Goal: Transaction & Acquisition: Download file/media

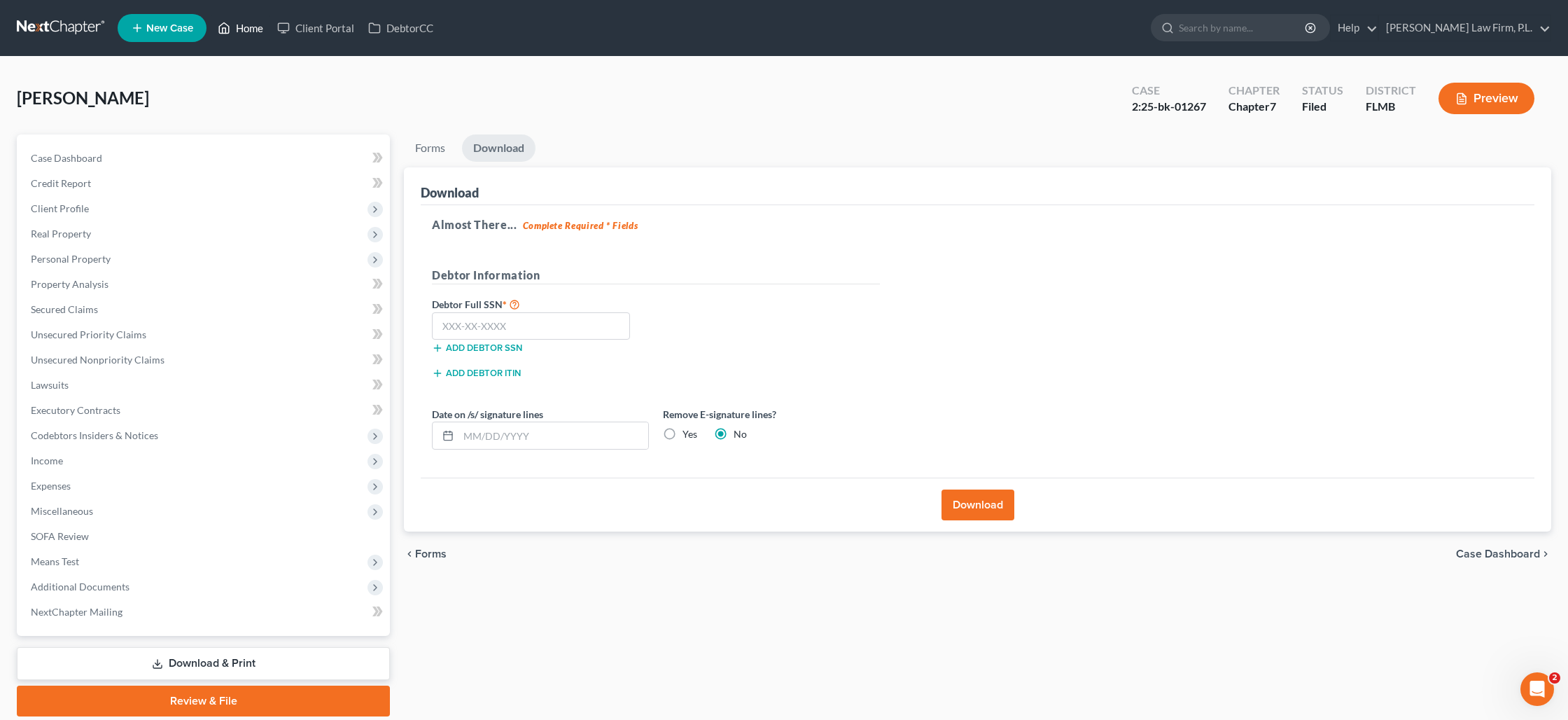
click at [247, 32] on link "Home" at bounding box center [241, 28] width 60 height 25
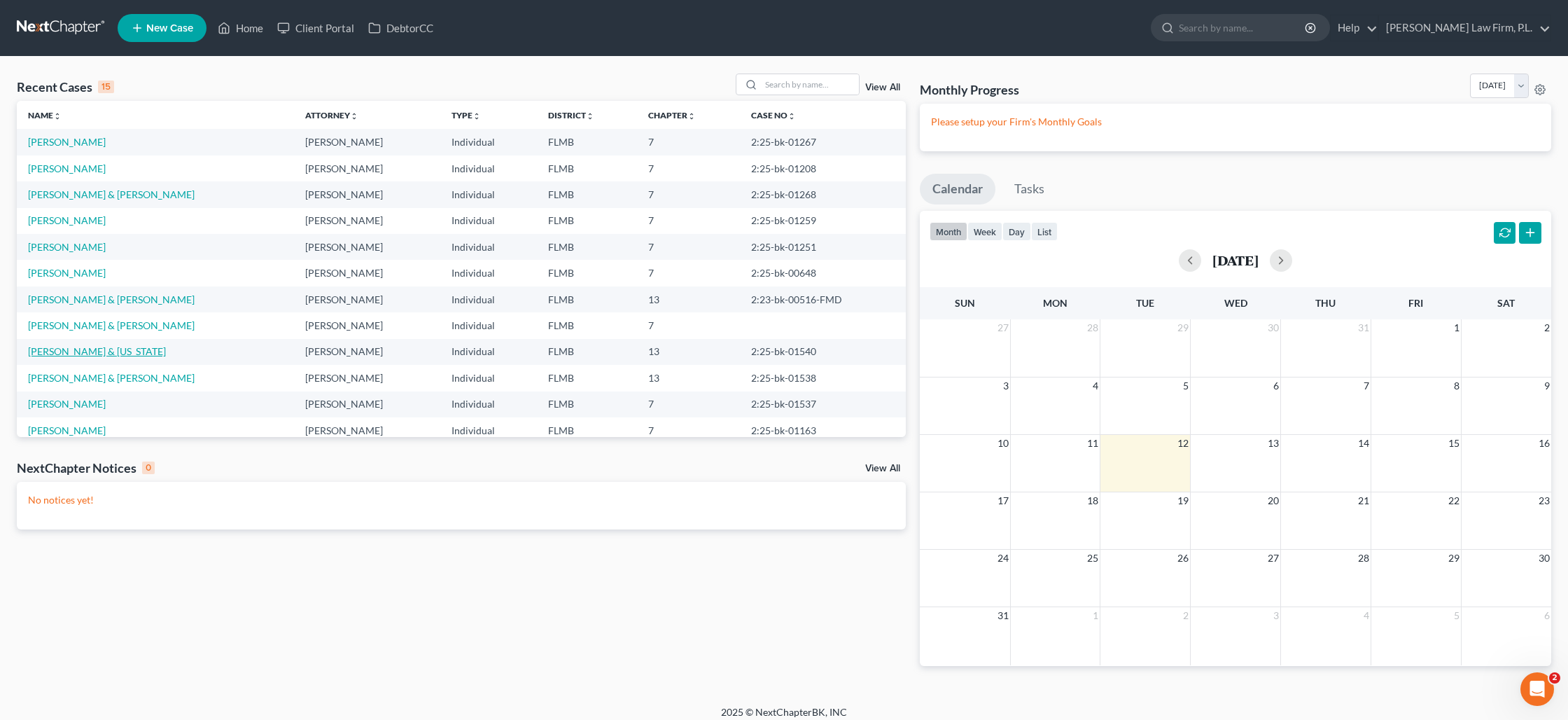
click at [68, 353] on link "[PERSON_NAME] & [US_STATE]" at bounding box center [97, 351] width 138 height 12
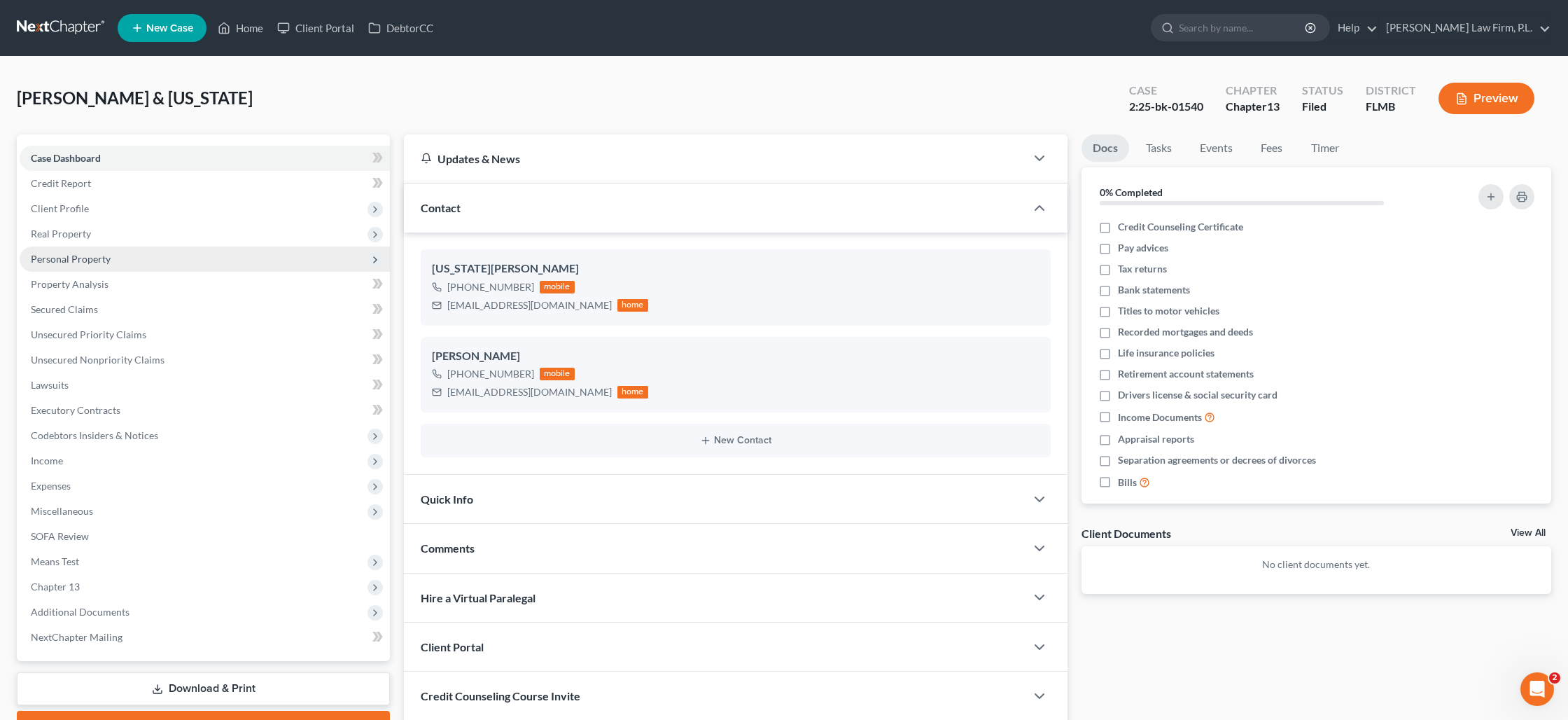
click at [78, 251] on span "Personal Property" at bounding box center [204, 259] width 370 height 25
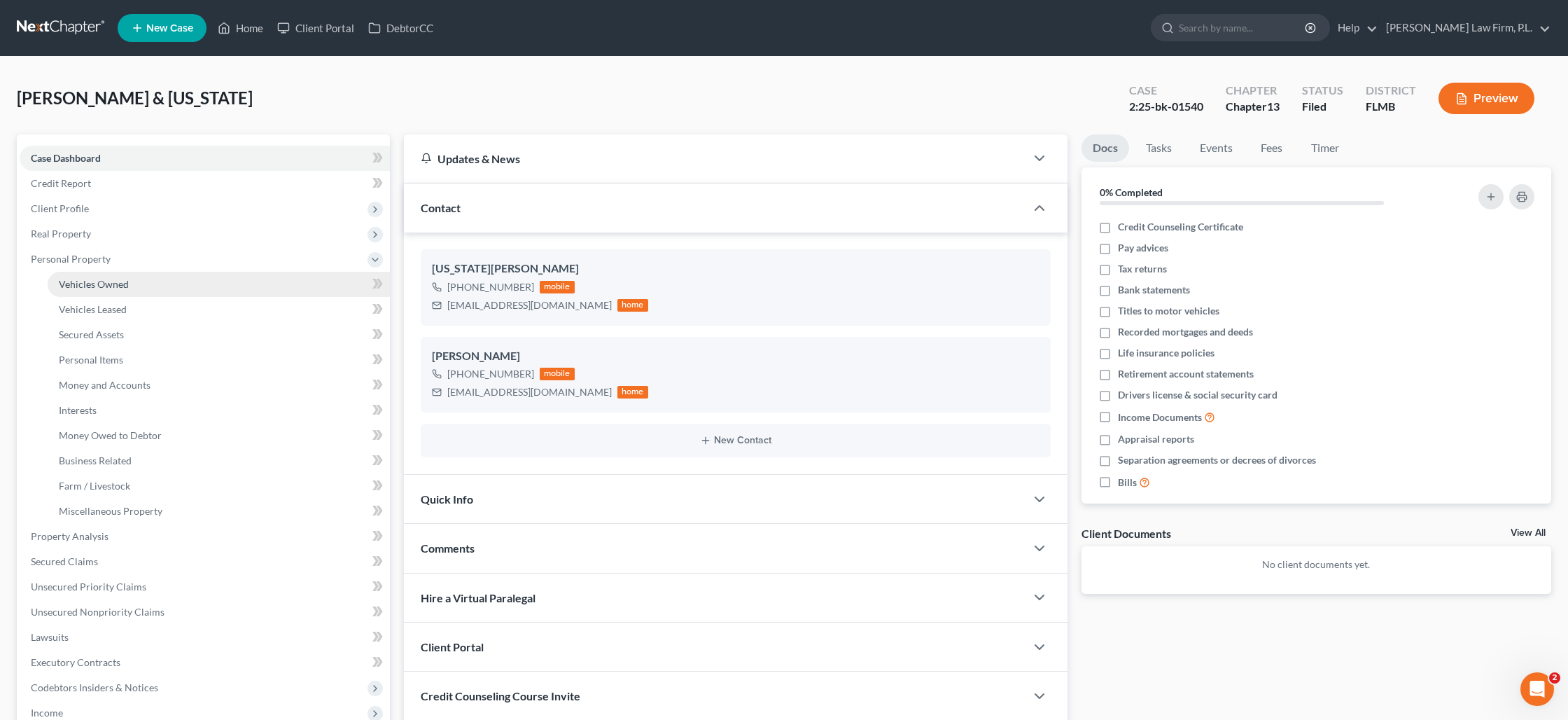
click at [114, 286] on span "Vehicles Owned" at bounding box center [94, 283] width 70 height 12
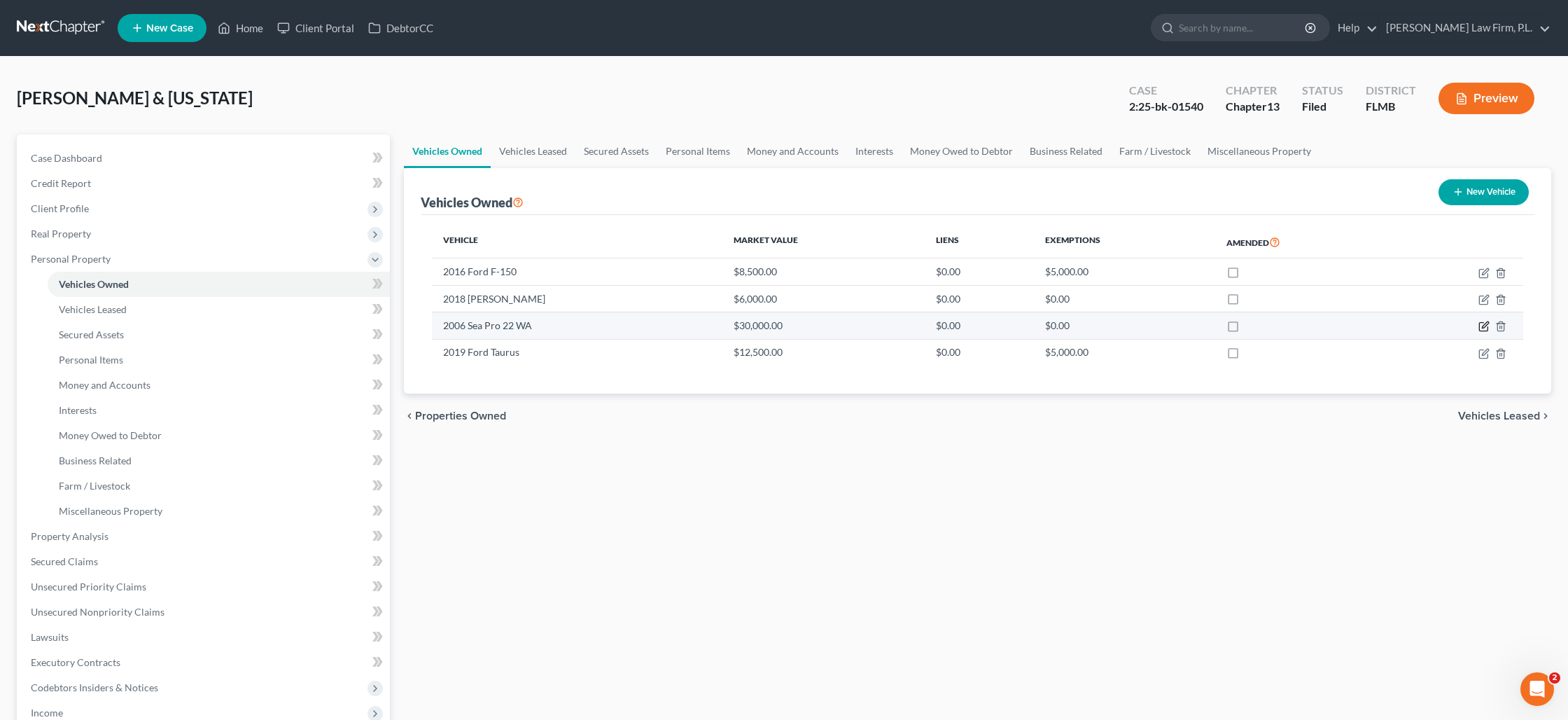
click at [1482, 328] on icon "button" at bounding box center [1485, 326] width 6 height 6
select select "3"
select select "20"
select select "0"
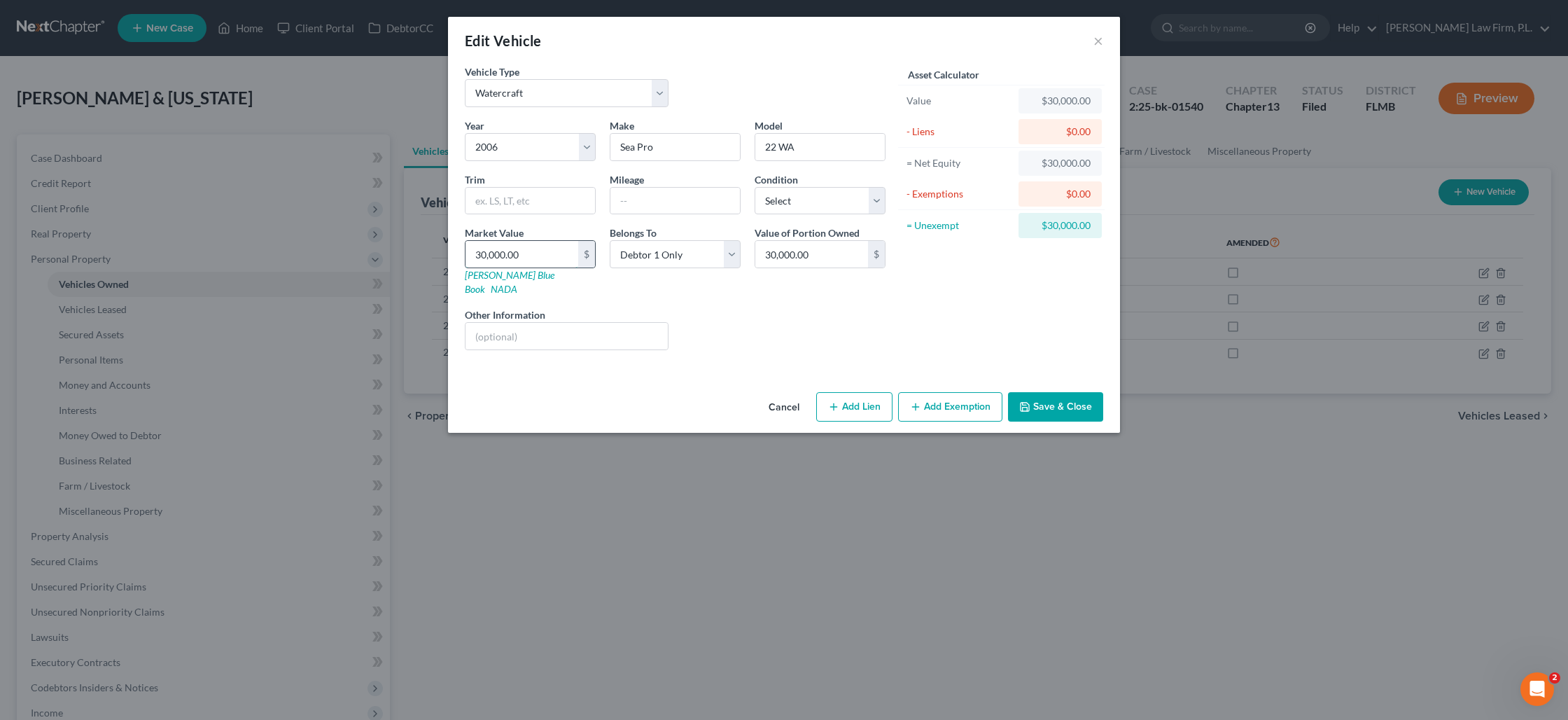
click at [536, 254] on input "30,000.00" at bounding box center [521, 254] width 112 height 27
click at [538, 254] on input "30,000.00" at bounding box center [521, 254] width 112 height 27
type input "A"
type input "0"
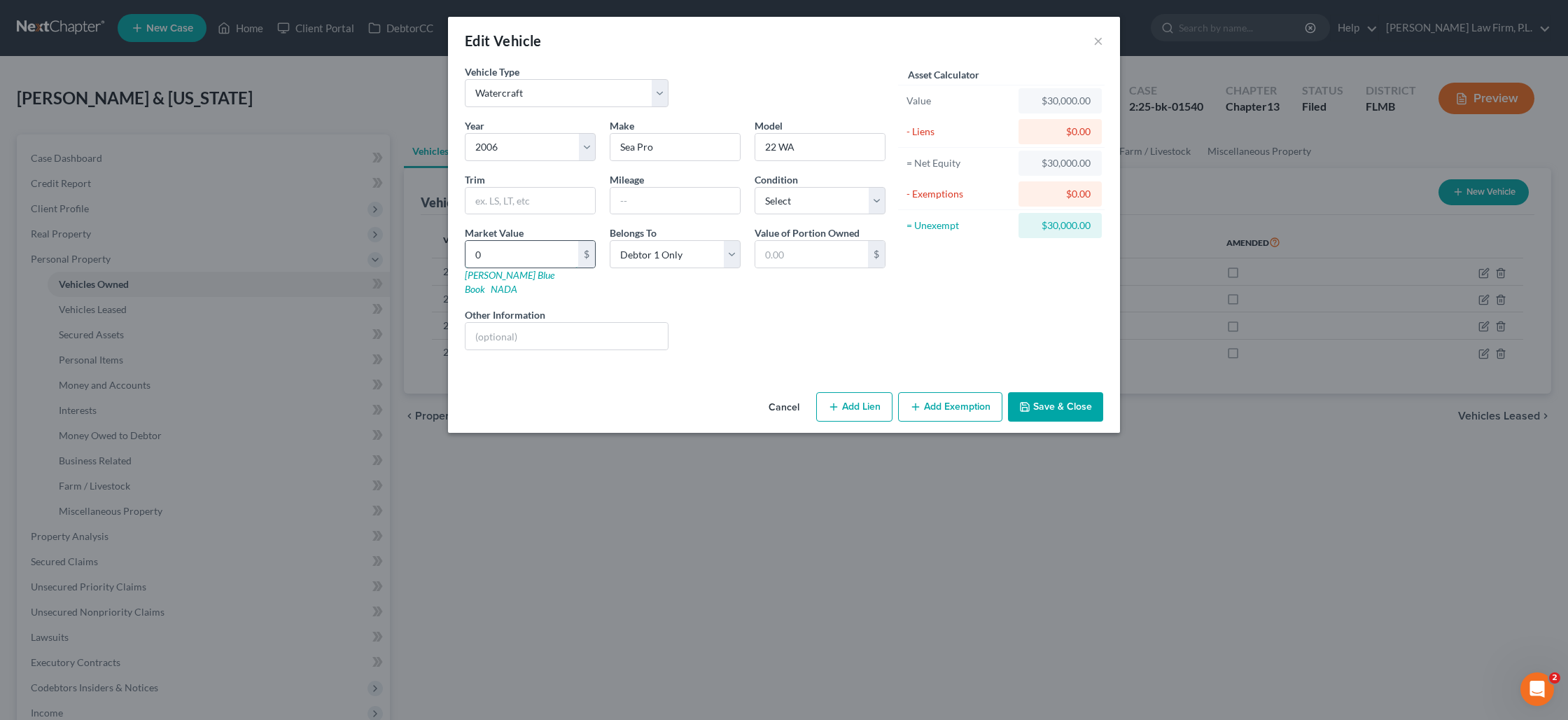
type input "0.00"
type input "0"
type input "1"
type input "1.00"
type input "10"
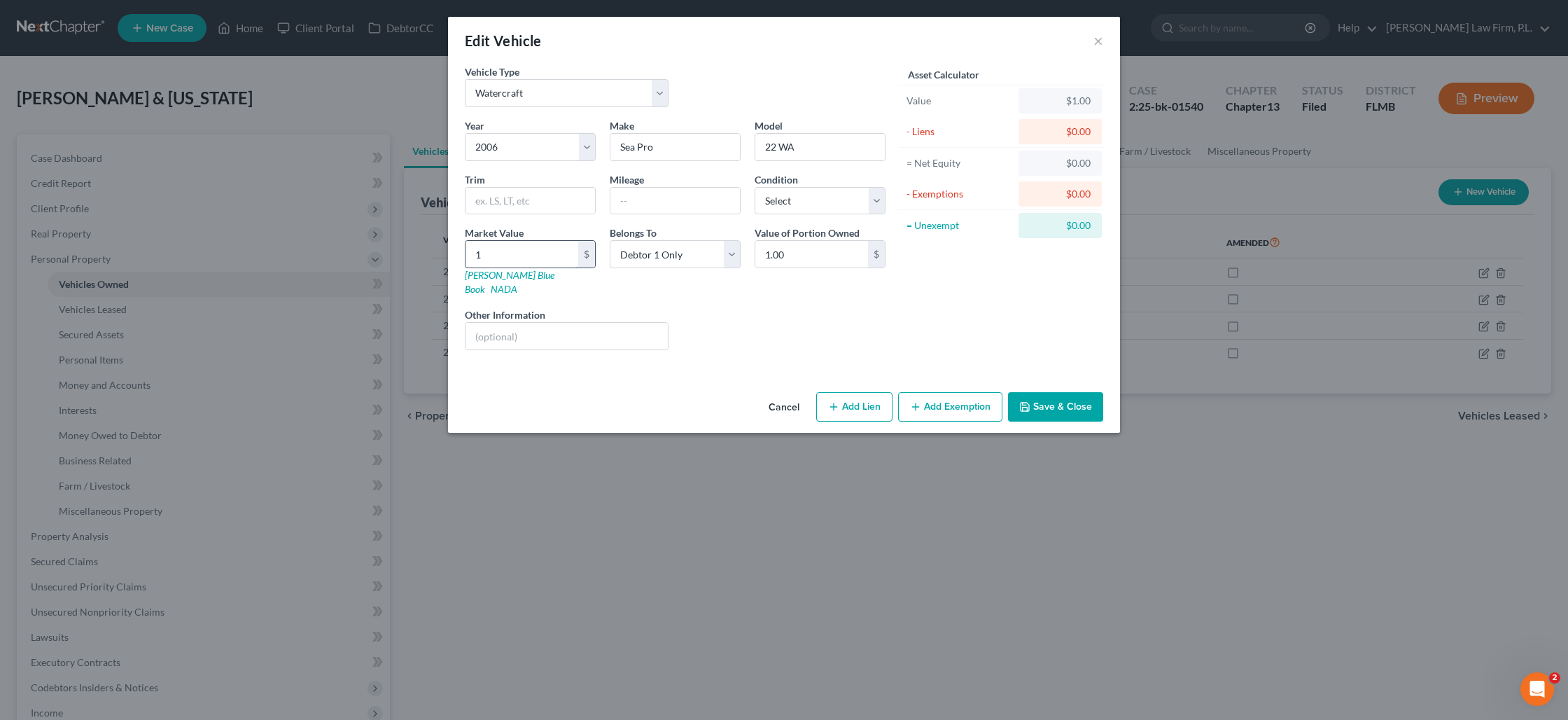
type input "10.00"
type input "109"
type input "109.00"
type input "1093"
type input "1,093.00"
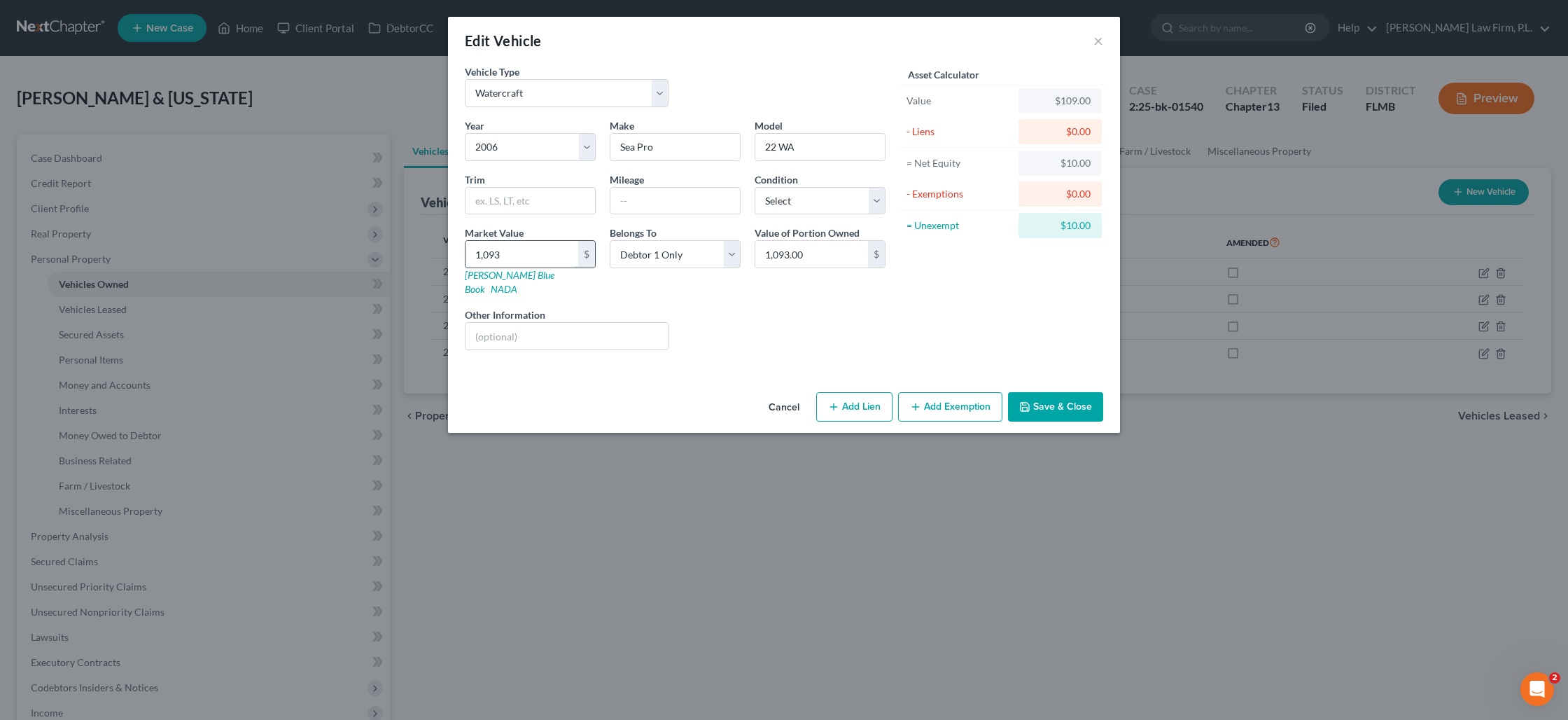
type input "1,0935"
type input "10,935.00"
type input "10,9350"
type input "109,350.00"
click at [522, 257] on input "109,350" at bounding box center [521, 254] width 112 height 27
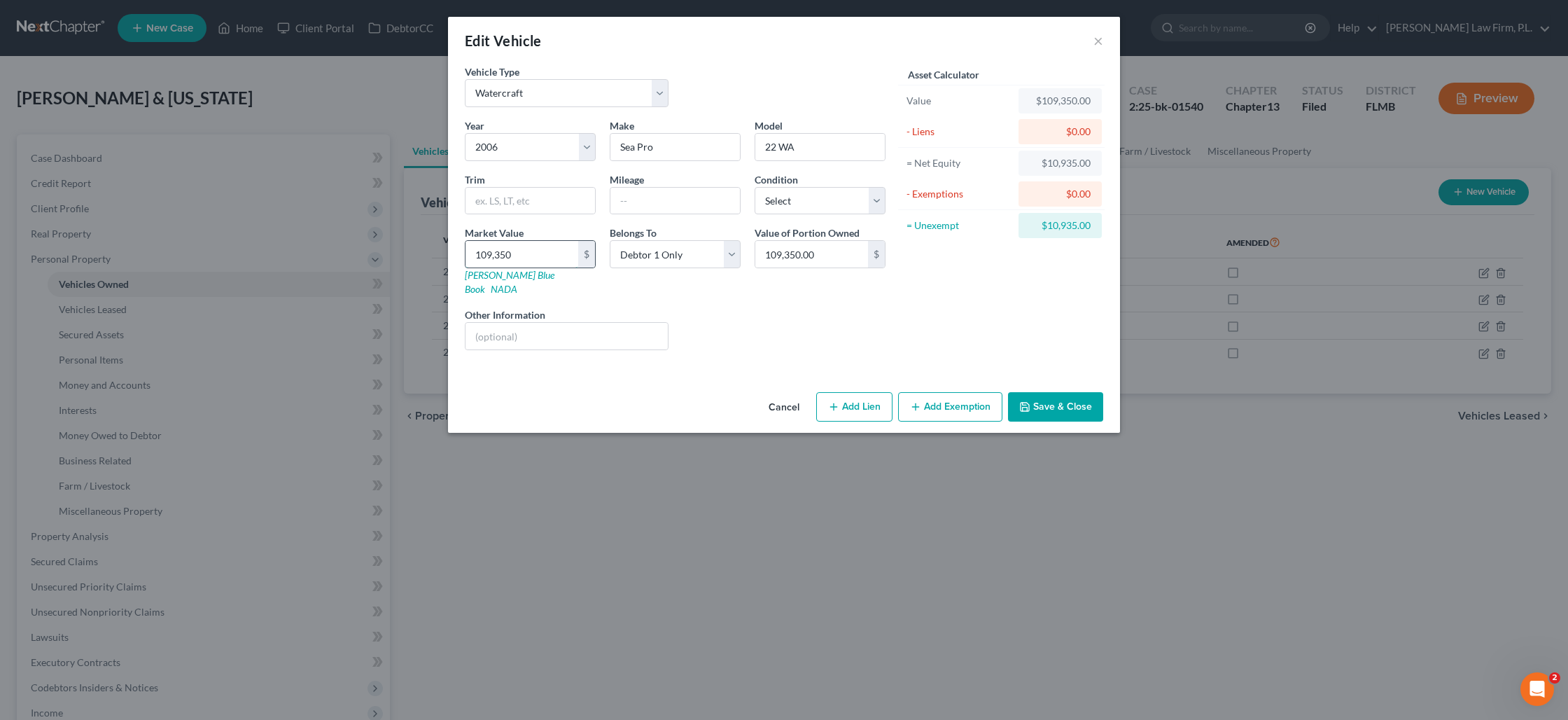
click at [522, 257] on input "109,350" at bounding box center [521, 254] width 112 height 27
type input "1"
type input "1.00"
type input "10"
type input "10.00"
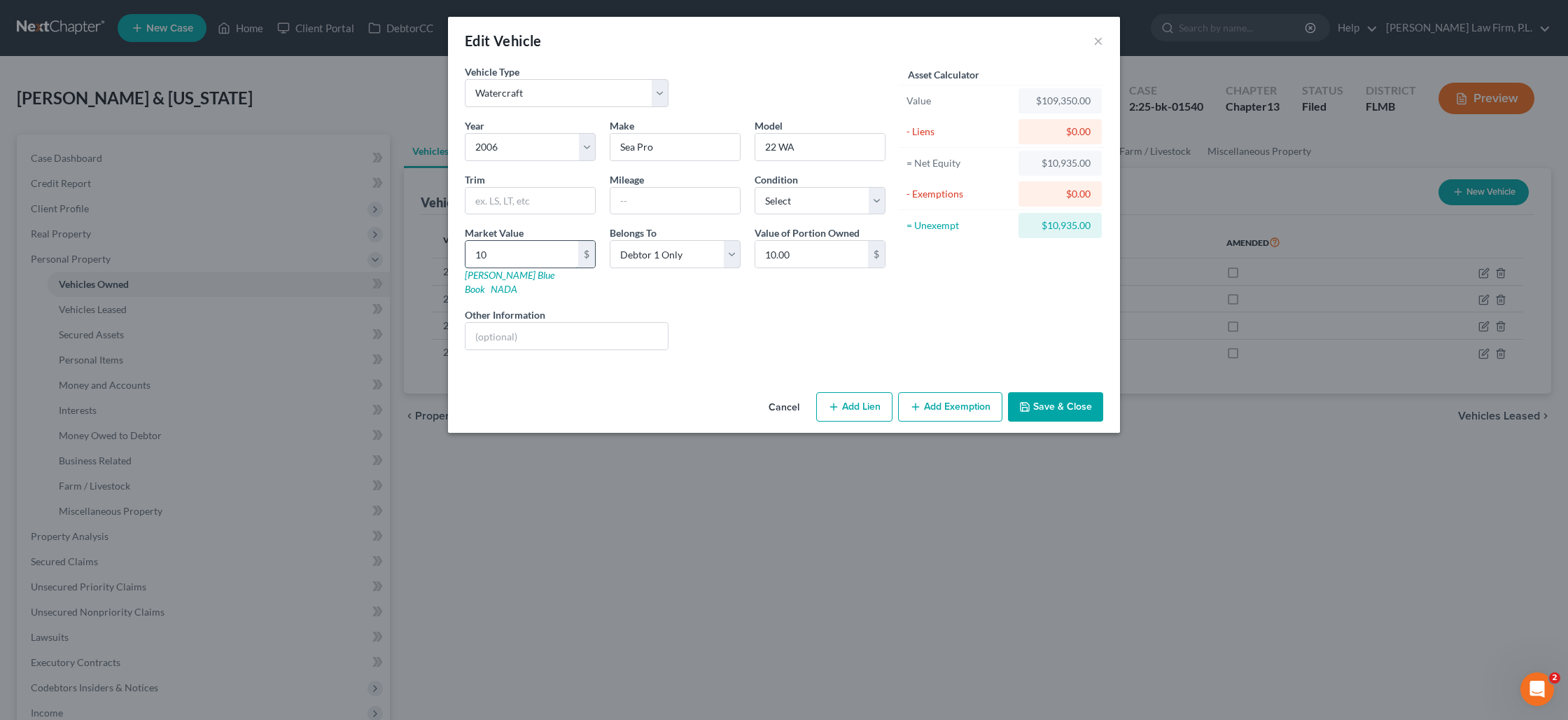
type input "109"
type input "109.00"
type input "1093"
type input "1,093.00"
type input "1,0935"
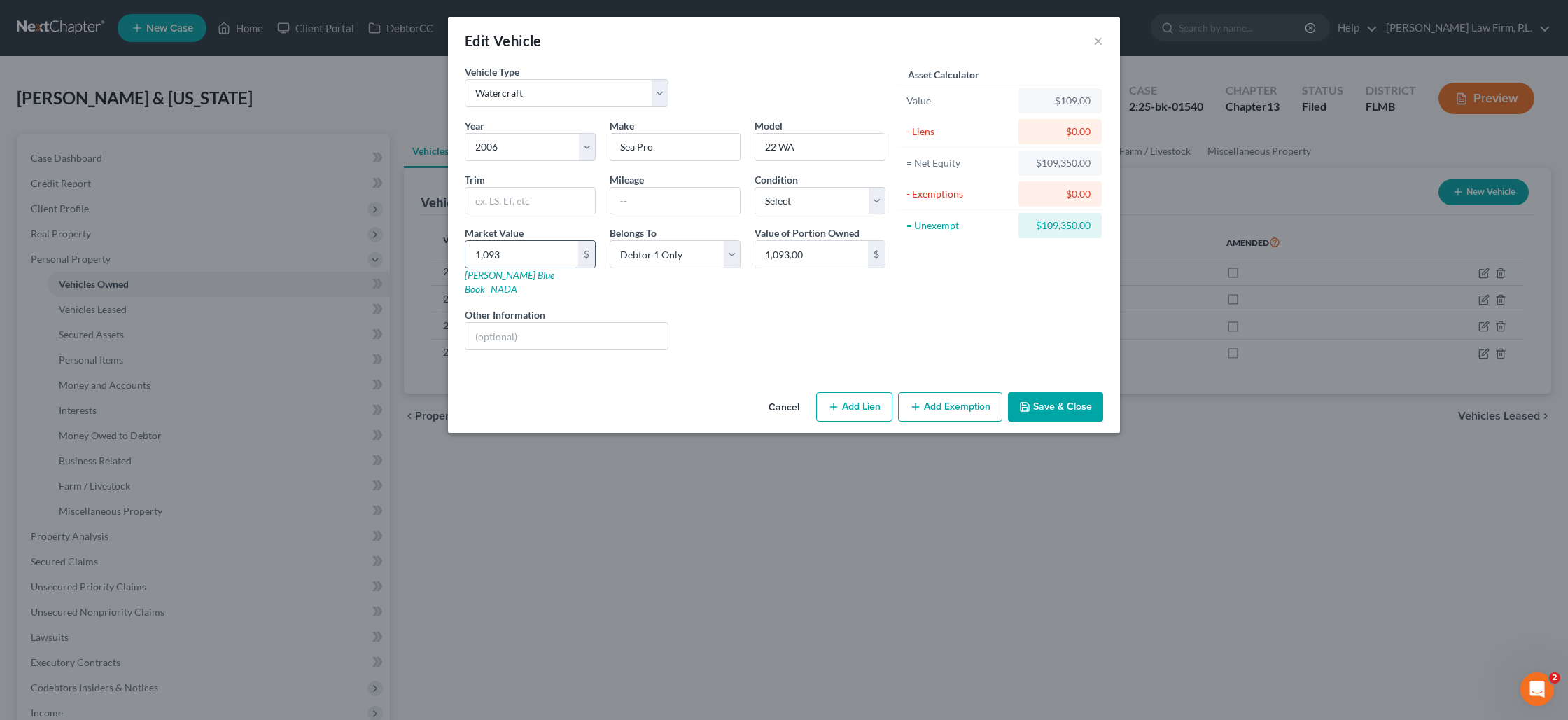
type input "10,935.00"
type input "10,9350"
type input "109,350.00"
type input "109,350"
click at [537, 252] on input "109,350" at bounding box center [521, 254] width 112 height 27
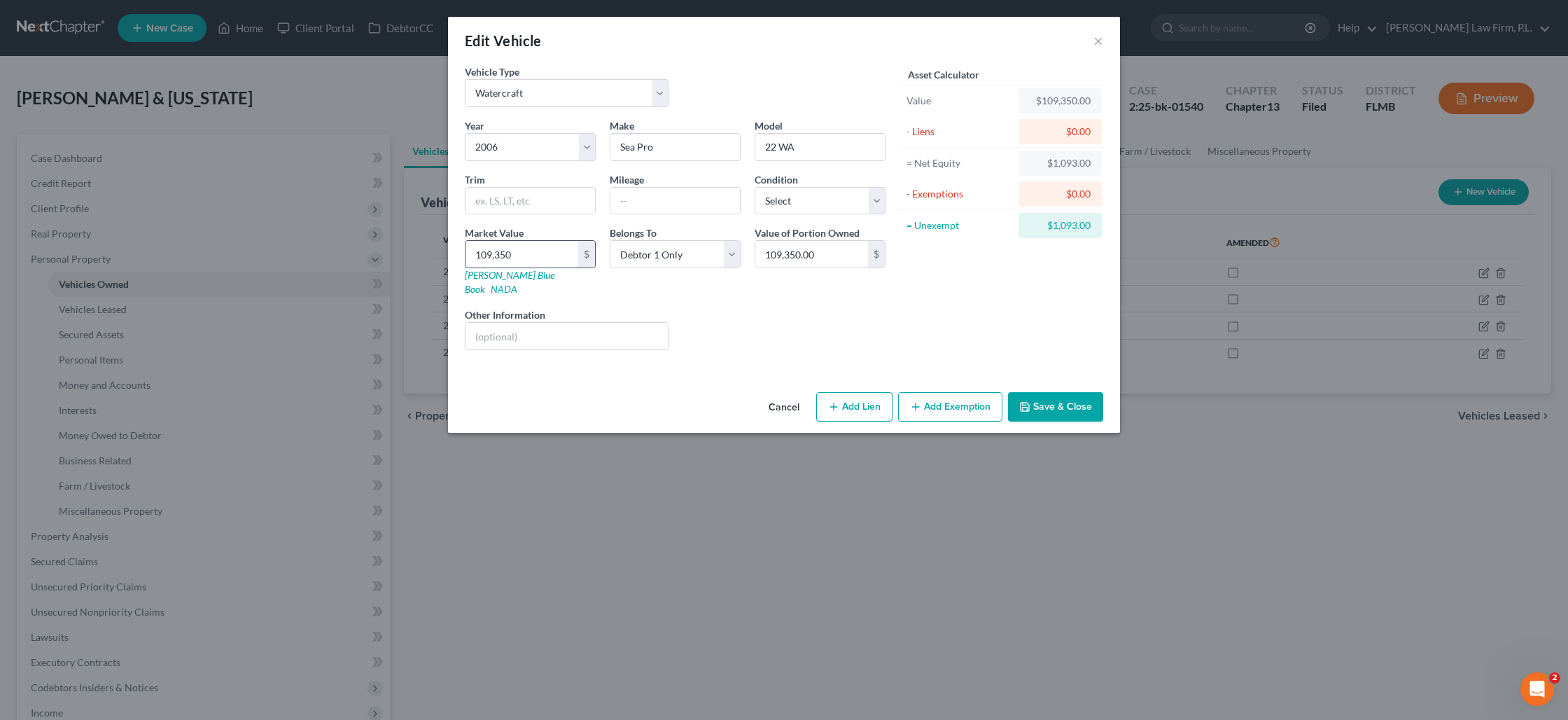
click at [537, 252] on input "109,350" at bounding box center [521, 254] width 112 height 27
type input "1"
type input "1.00"
type input "10"
type input "10.00"
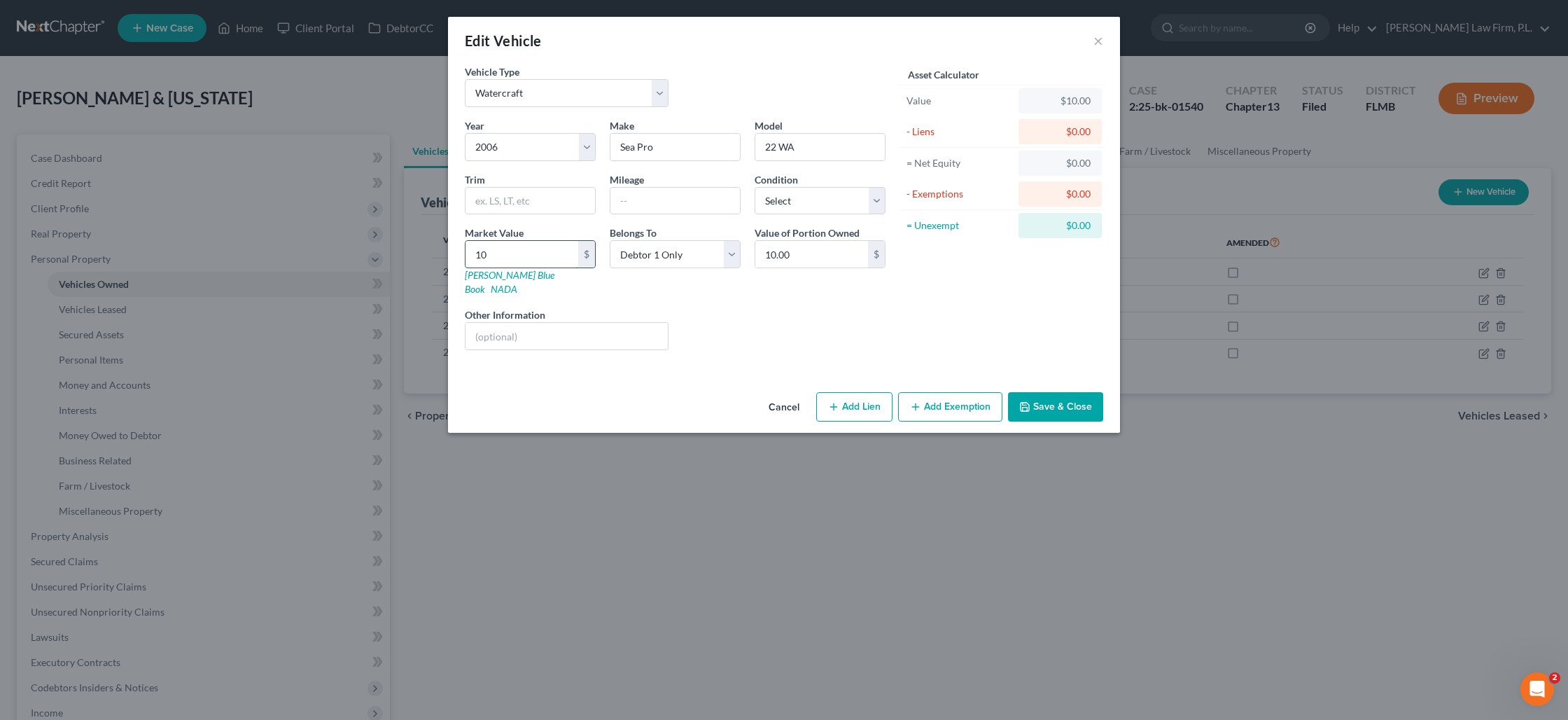
type input "109"
type input "109.00"
type input "1093"
type input "1,093.00"
type input "1,0935"
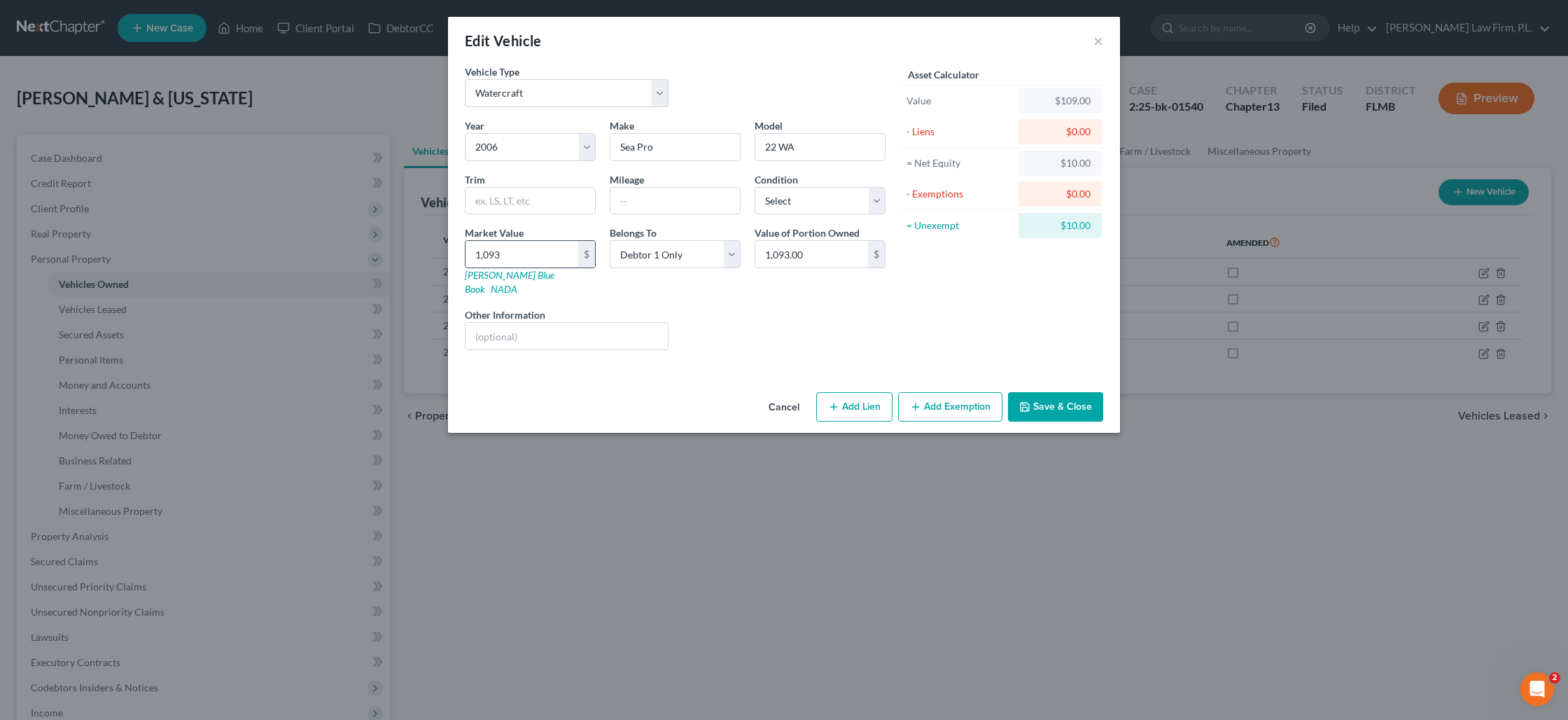
type input "10,935.00"
type input "10,935"
click at [1084, 393] on button "Save & Close" at bounding box center [1055, 407] width 95 height 29
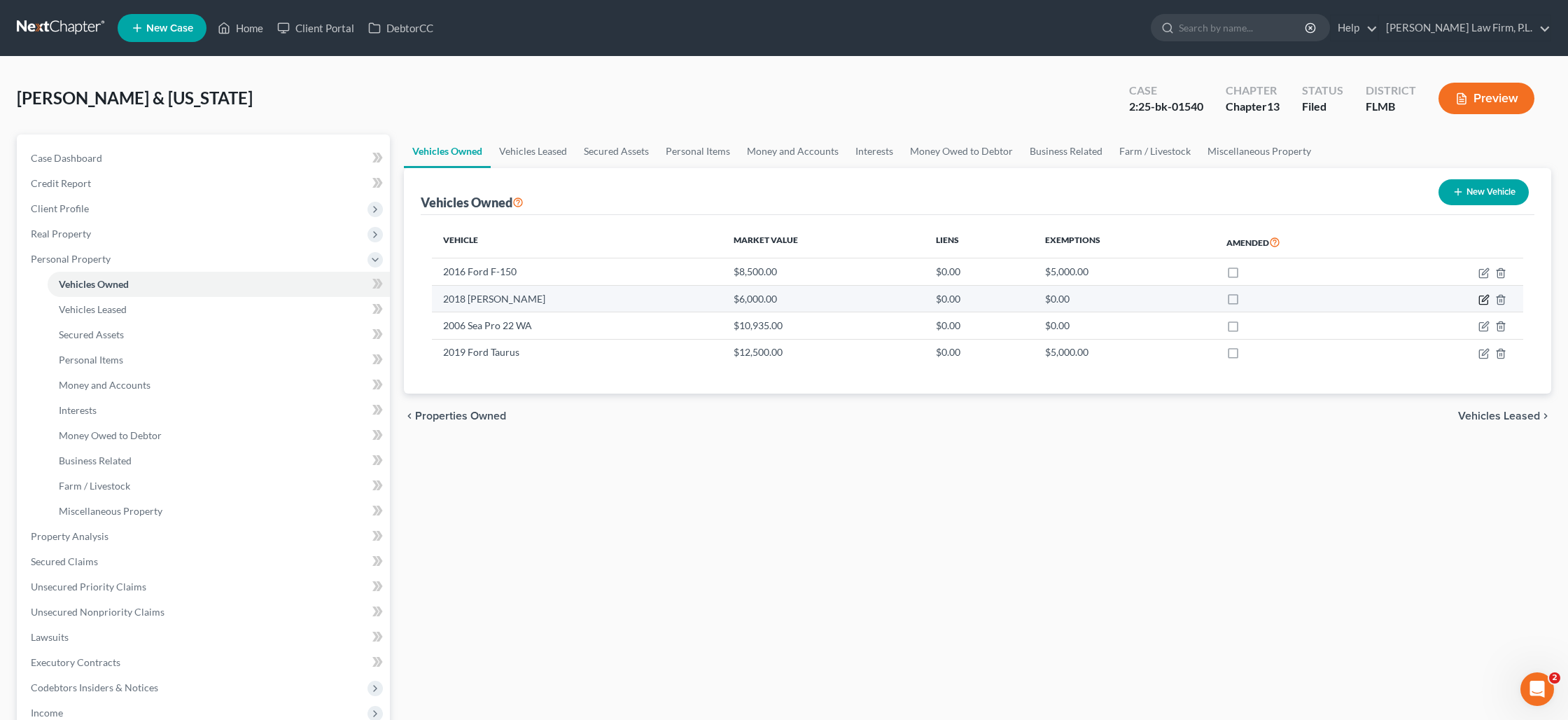
click at [1484, 297] on icon "button" at bounding box center [1485, 298] width 6 height 6
select select "3"
select select "8"
select select "0"
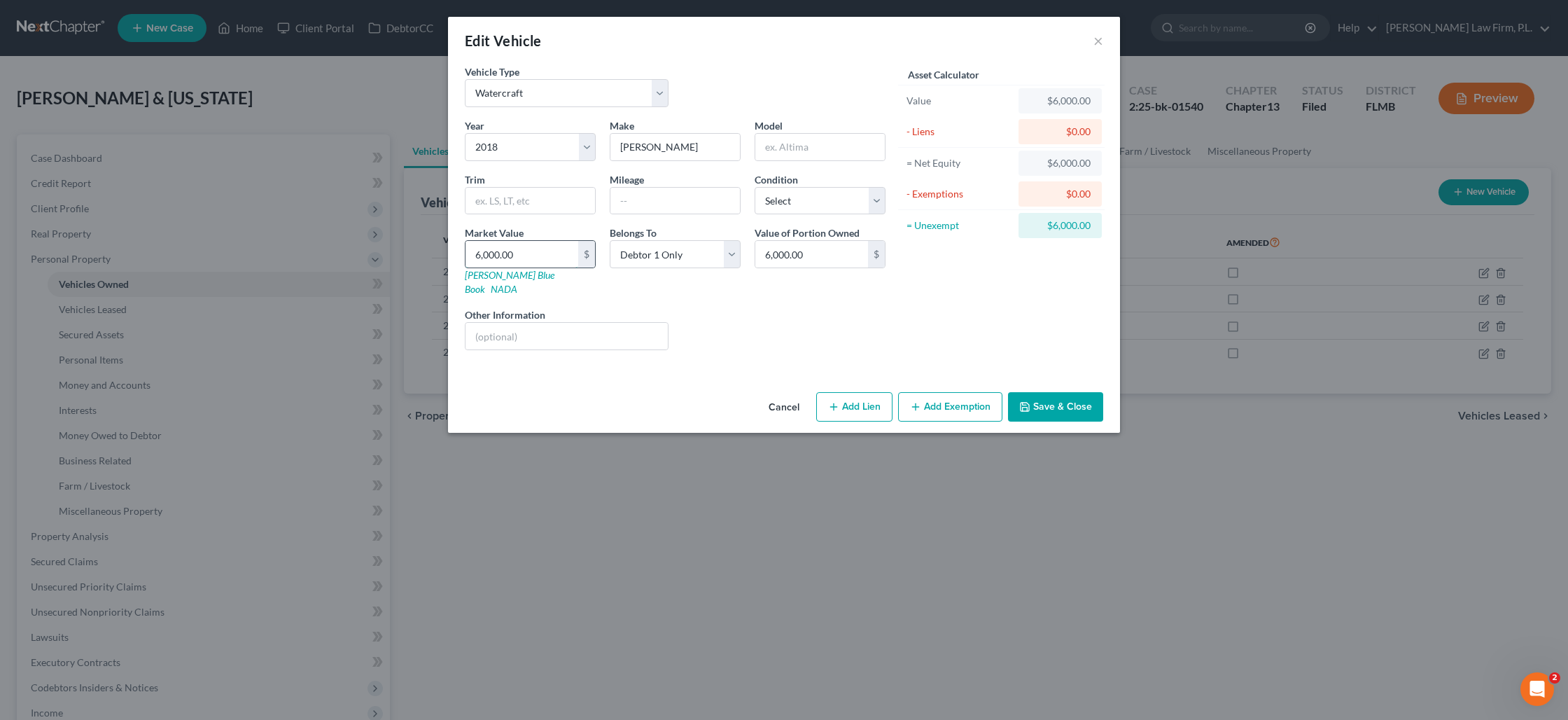
click at [529, 253] on input "6,000.00" at bounding box center [521, 254] width 112 height 27
type input "5"
type input "5.00"
type input "50"
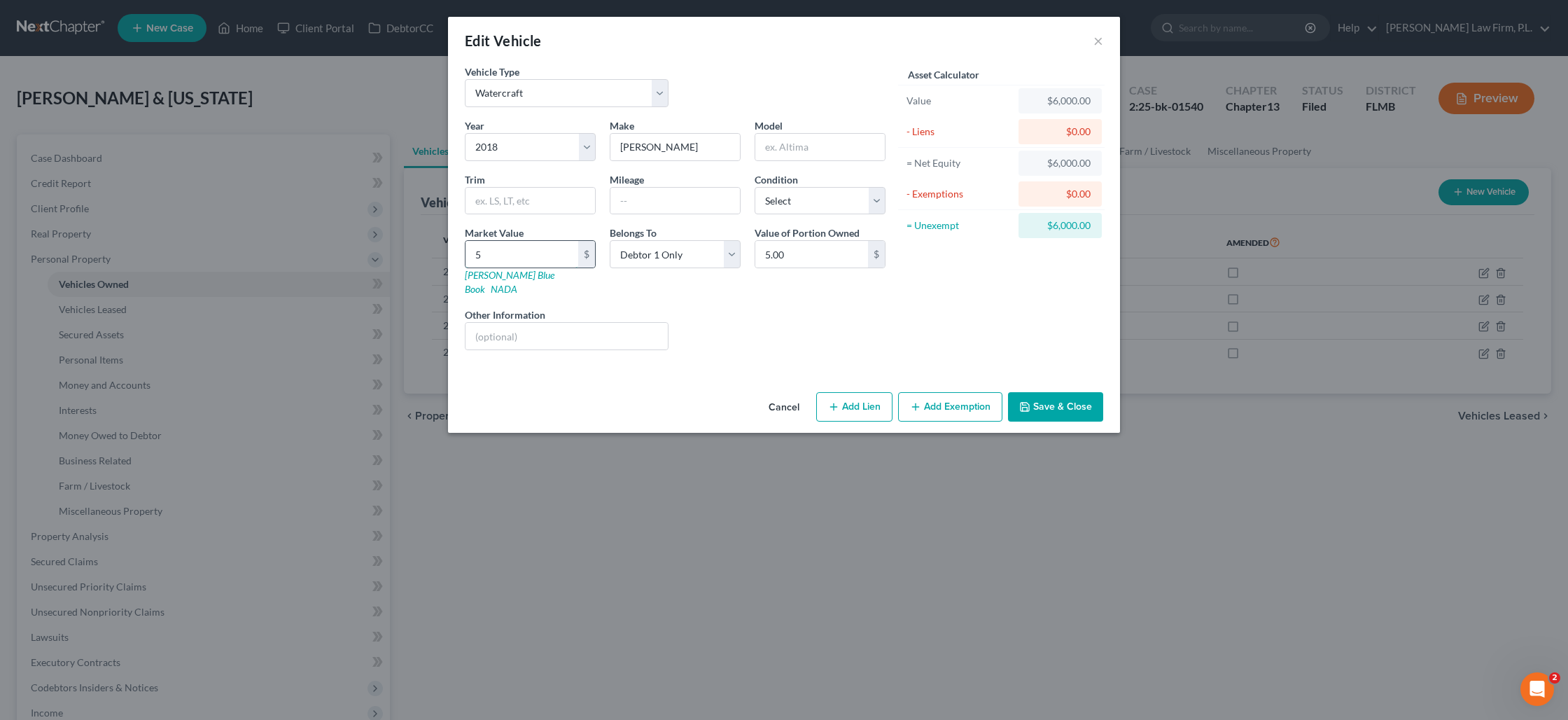
type input "50.00"
type input "500"
type input "500.00"
type input "500"
type input "Appraised by [PERSON_NAME]"
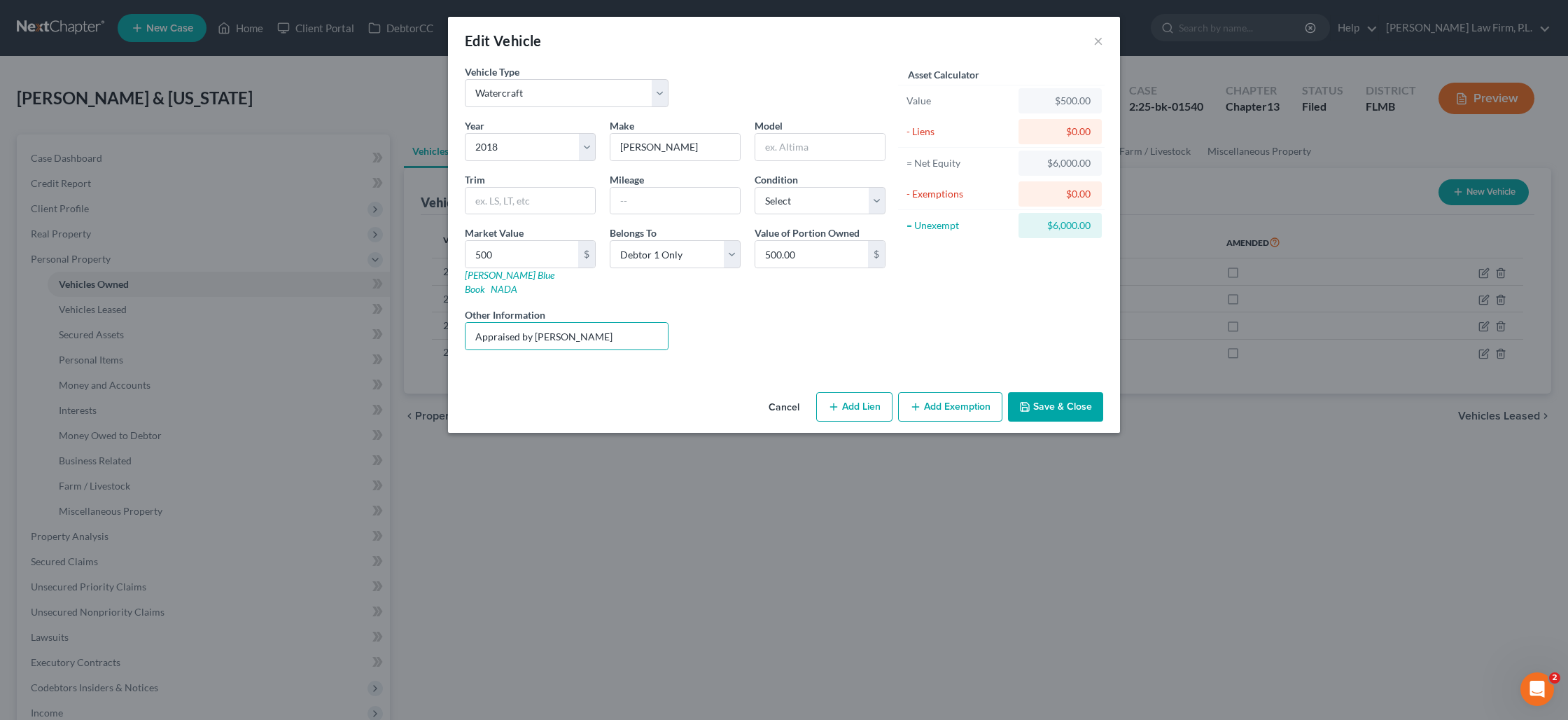
click at [1043, 393] on button "Save & Close" at bounding box center [1055, 407] width 95 height 29
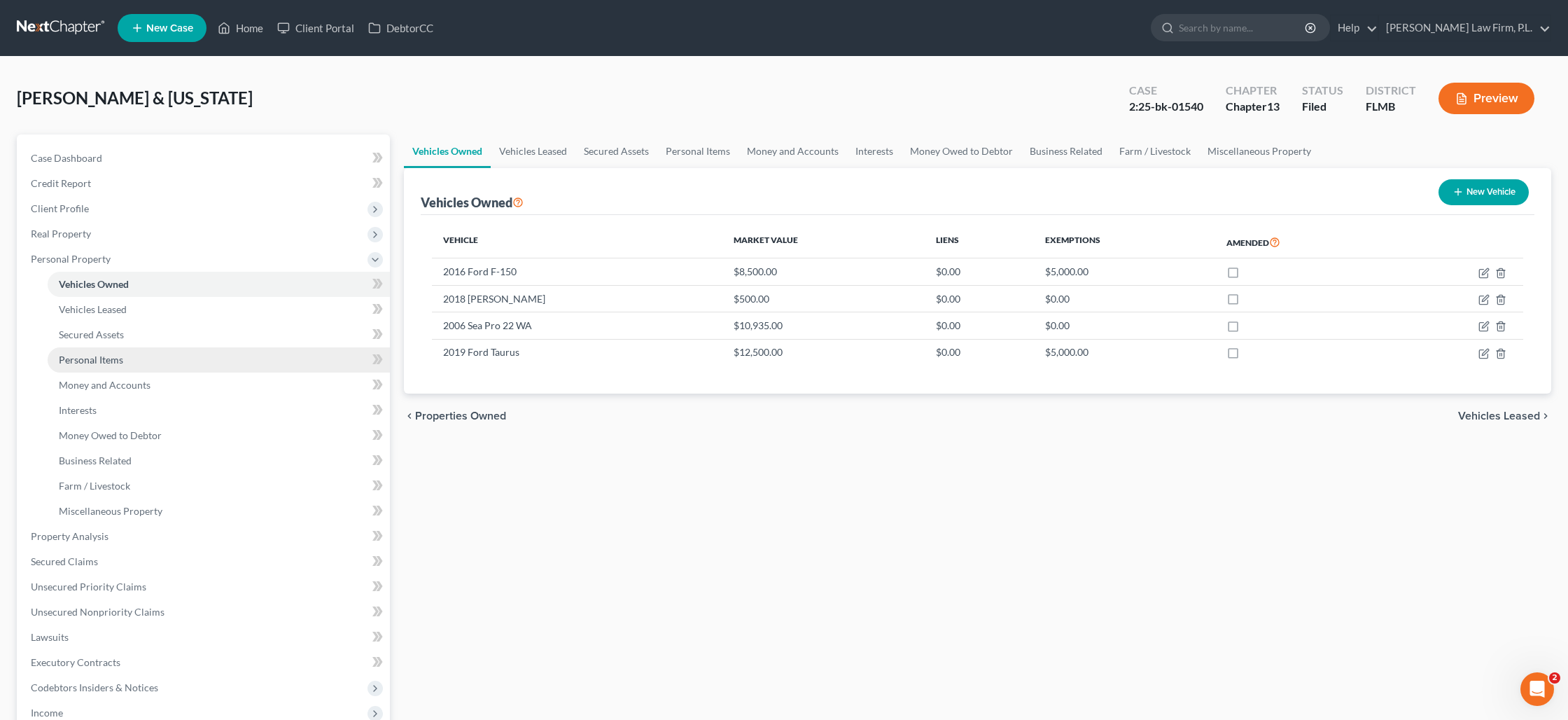
click at [207, 365] on link "Personal Items" at bounding box center [219, 360] width 342 height 25
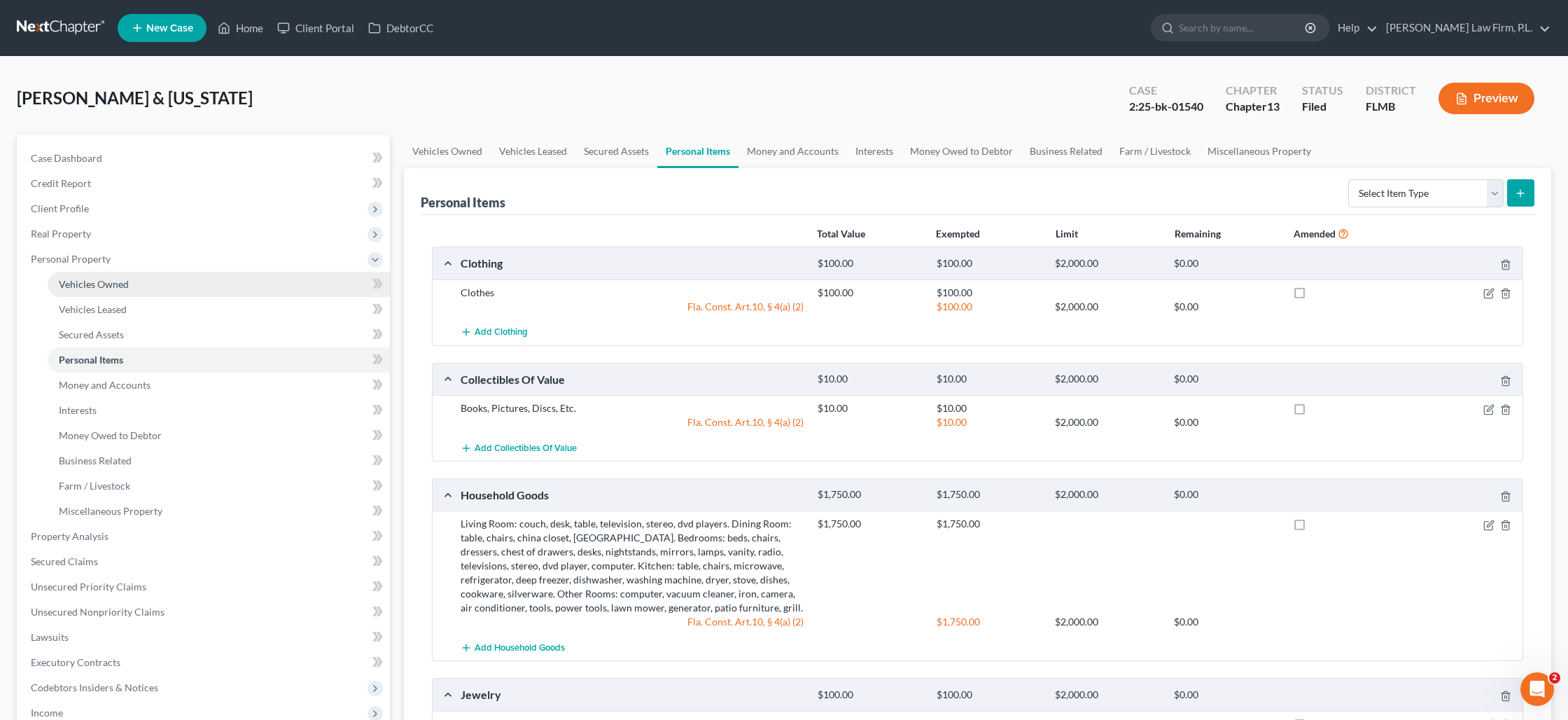
click at [140, 289] on link "Vehicles Owned" at bounding box center [219, 284] width 342 height 25
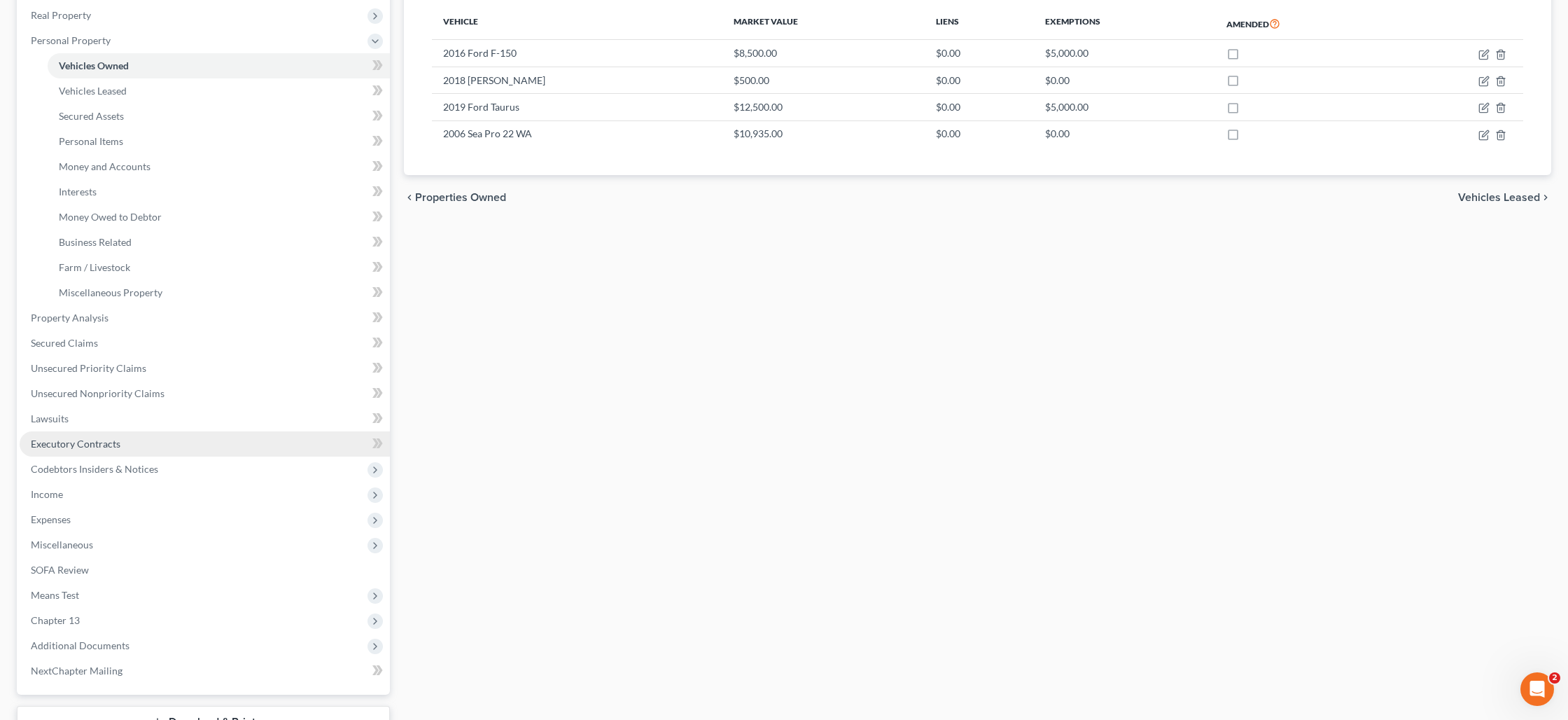
scroll to position [326, 0]
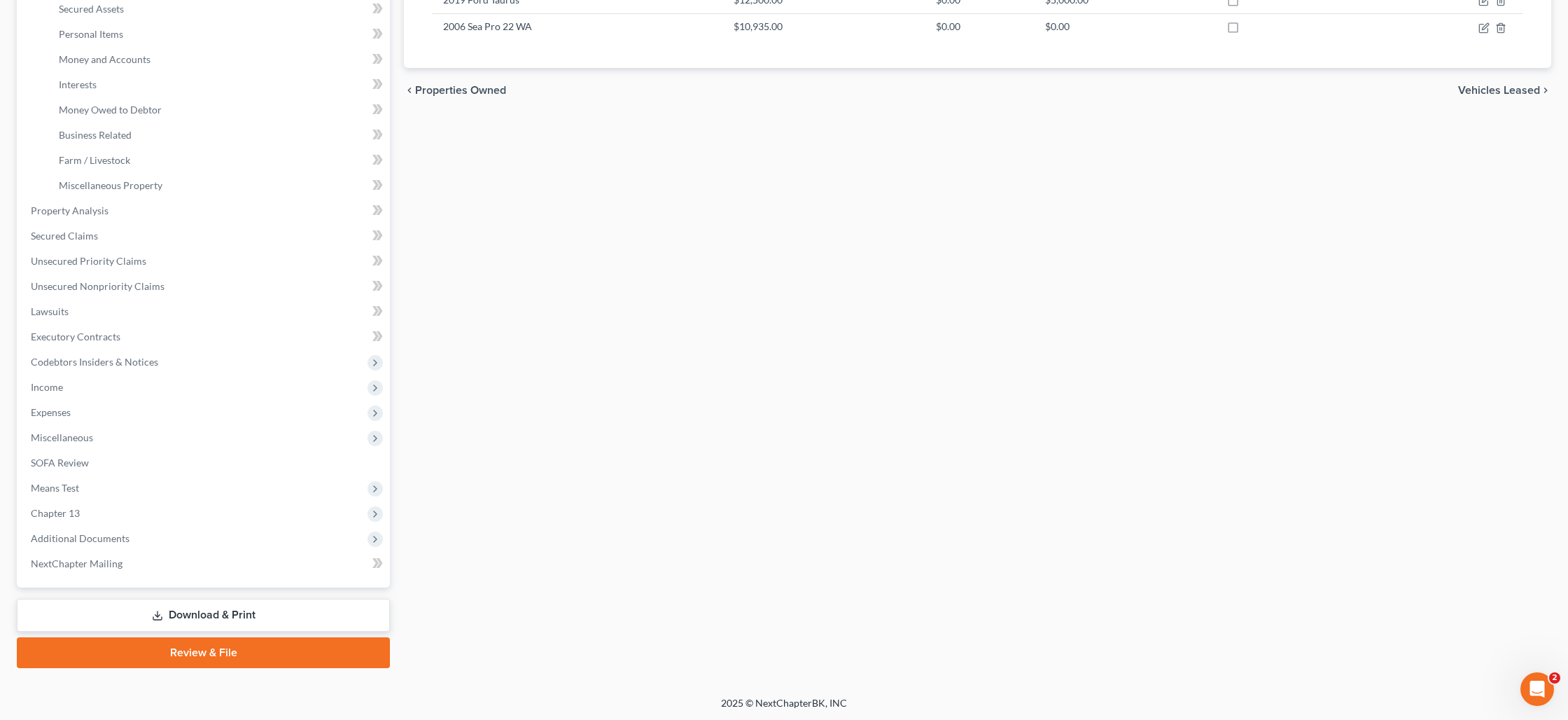
click at [195, 611] on link "Download & Print" at bounding box center [203, 615] width 374 height 33
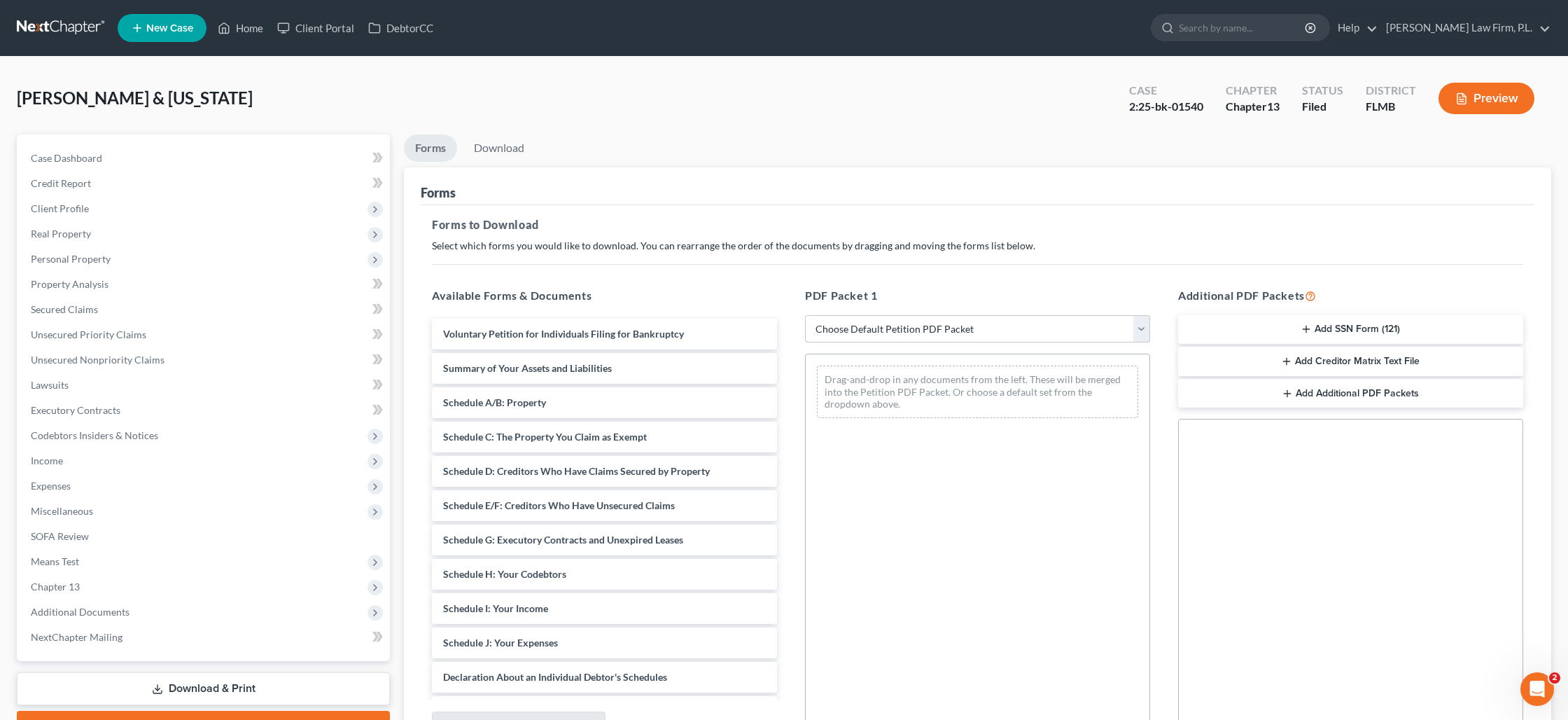
click at [920, 332] on select "Choose Default Petition PDF Packet Complete Bankruptcy Petition (all forms and …" at bounding box center [977, 330] width 345 height 28
select select "0"
click at [805, 316] on select "Choose Default Petition PDF Packet Complete Bankruptcy Petition (all forms and …" at bounding box center [977, 330] width 345 height 28
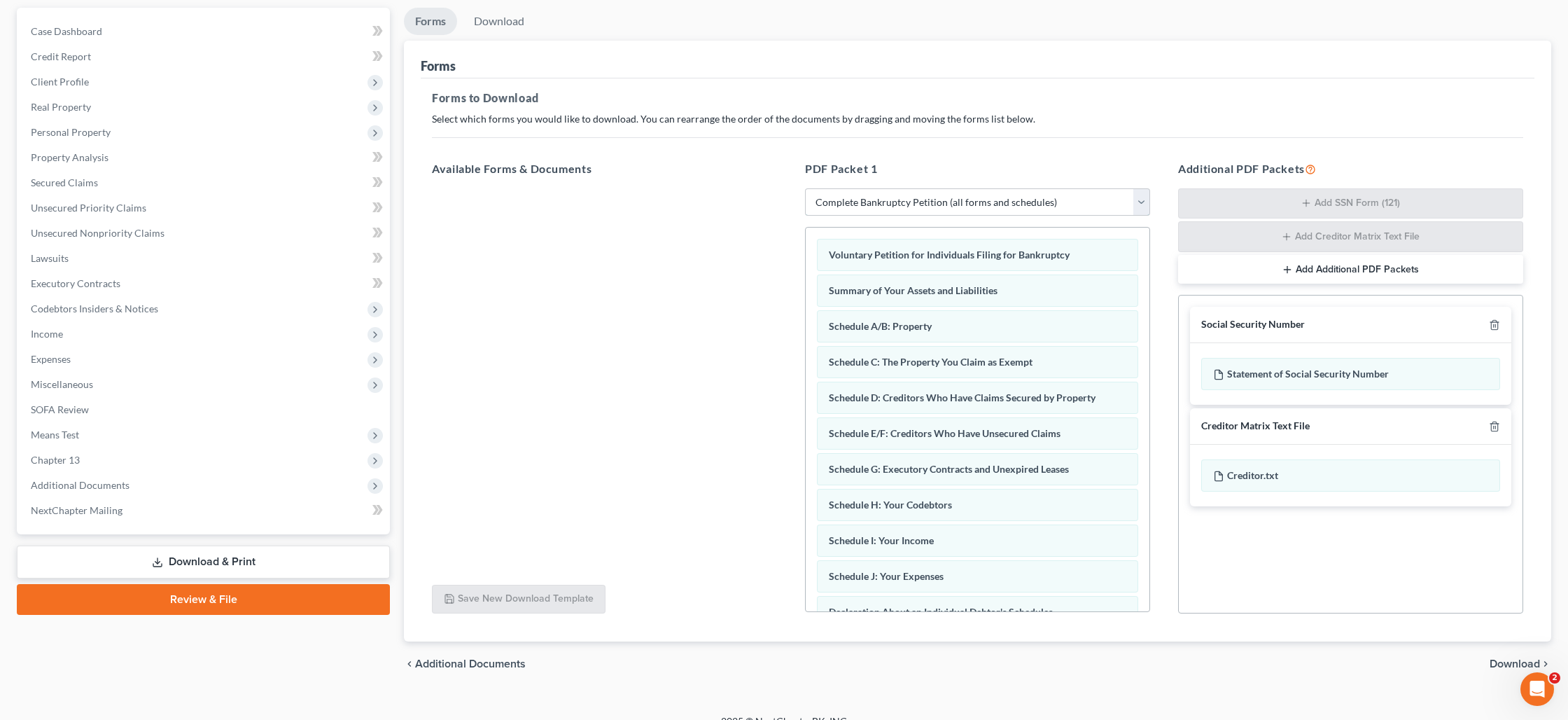
scroll to position [146, 0]
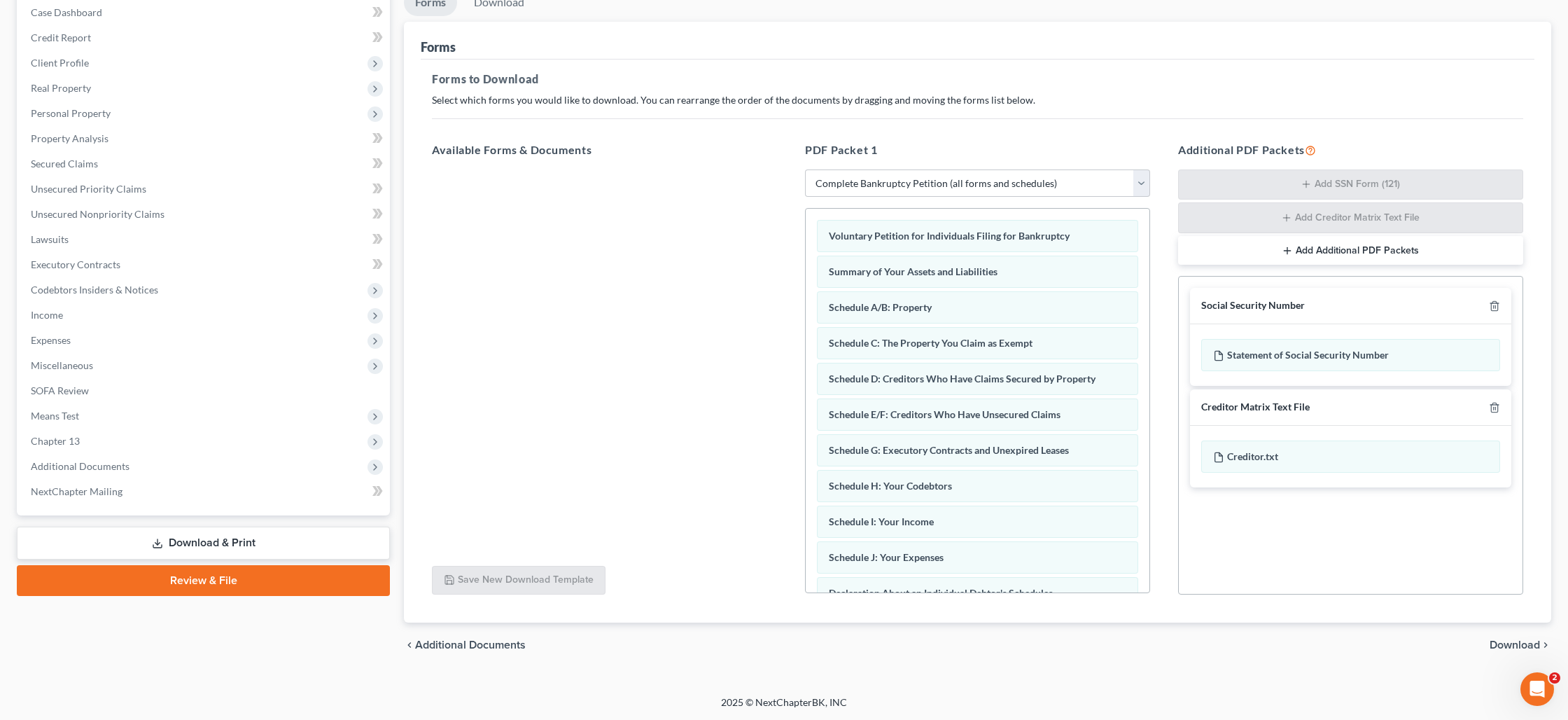
click at [1496, 648] on span "Download" at bounding box center [1515, 645] width 50 height 11
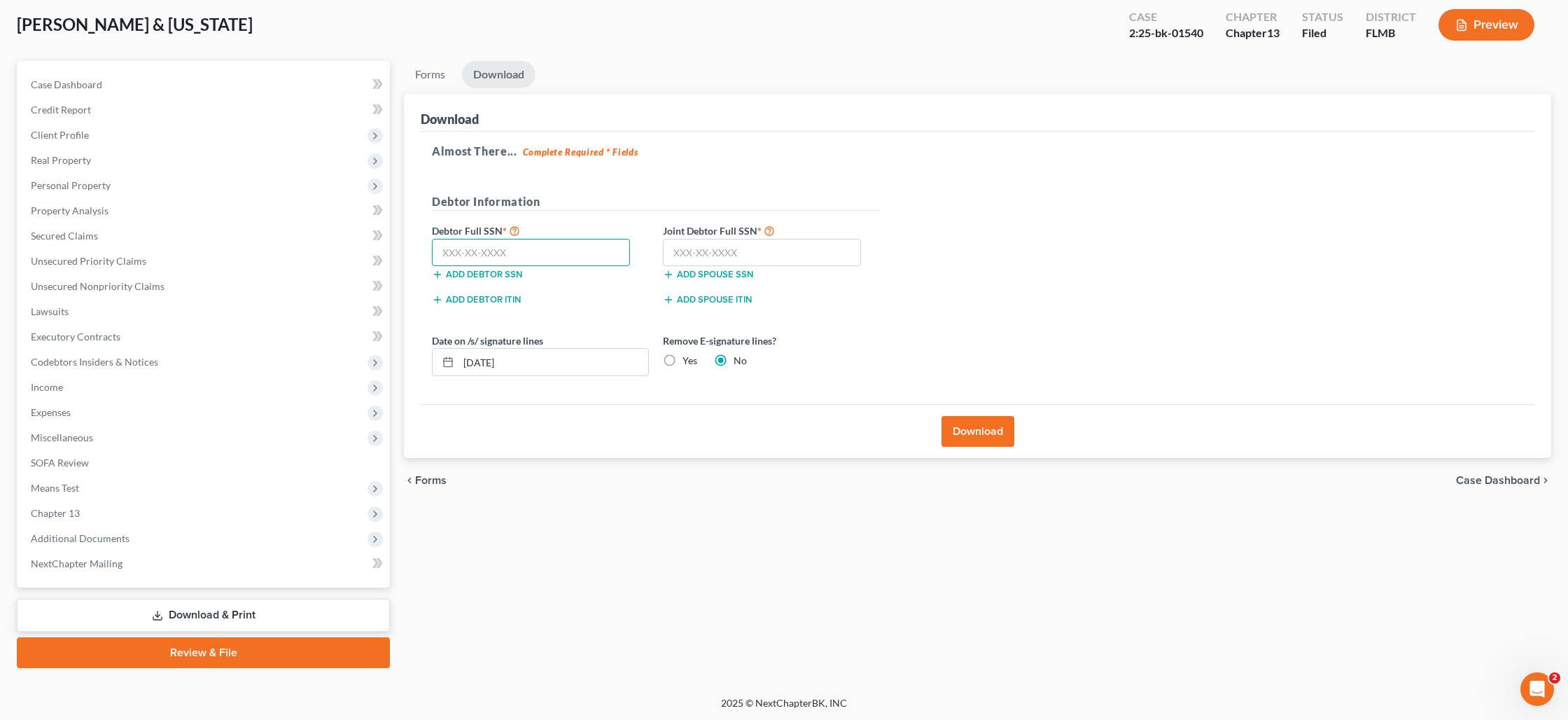
click at [587, 259] on input "text" at bounding box center [531, 253] width 198 height 28
type input "050-48-9536"
type input "097-58-4207"
drag, startPoint x: 617, startPoint y: 361, endPoint x: 444, endPoint y: 348, distance: 173.5
click at [444, 348] on div "[DATE]" at bounding box center [540, 362] width 217 height 28
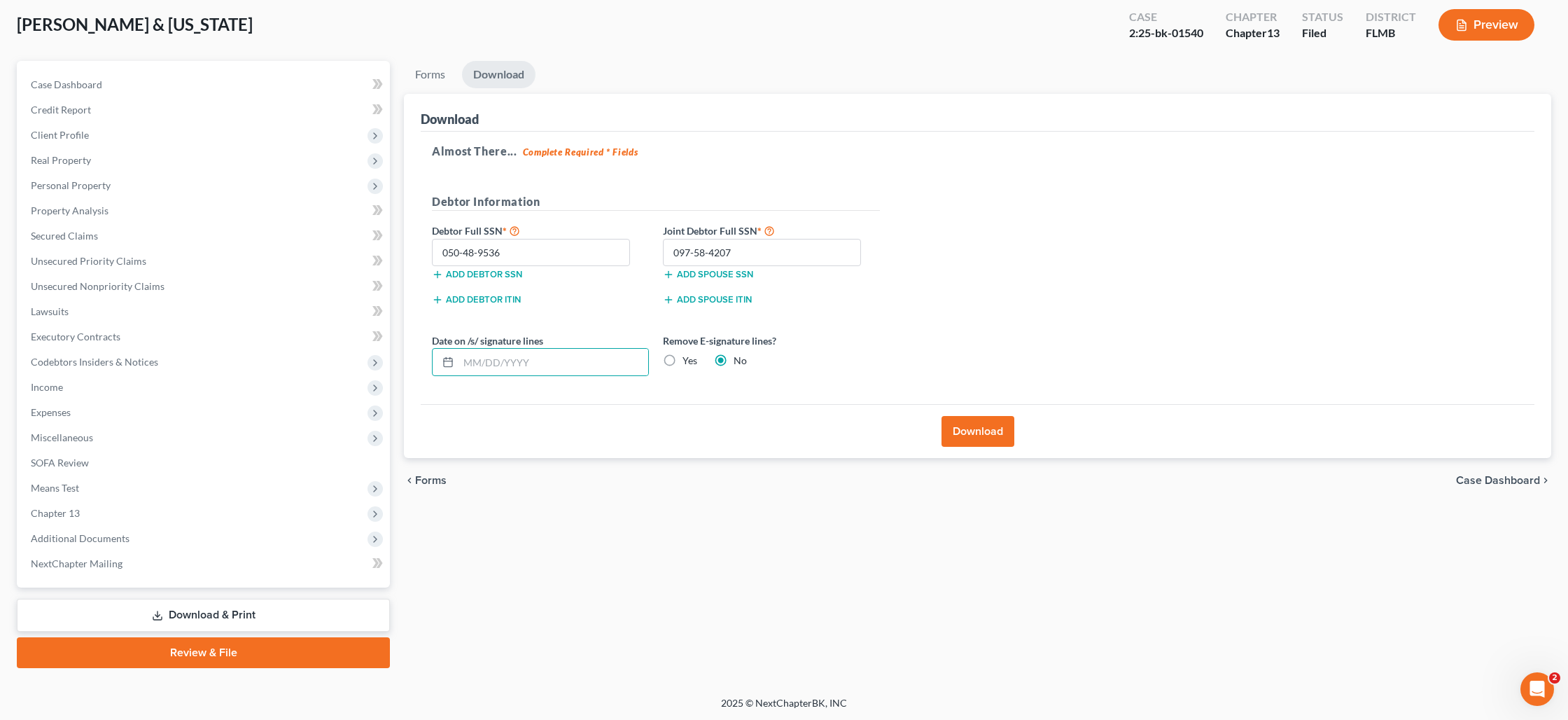
click at [683, 362] on label "Yes" at bounding box center [690, 361] width 15 height 14
click at [688, 362] on input "Yes" at bounding box center [693, 359] width 9 height 9
radio input "true"
radio input "false"
click at [948, 434] on button "Download" at bounding box center [977, 431] width 73 height 31
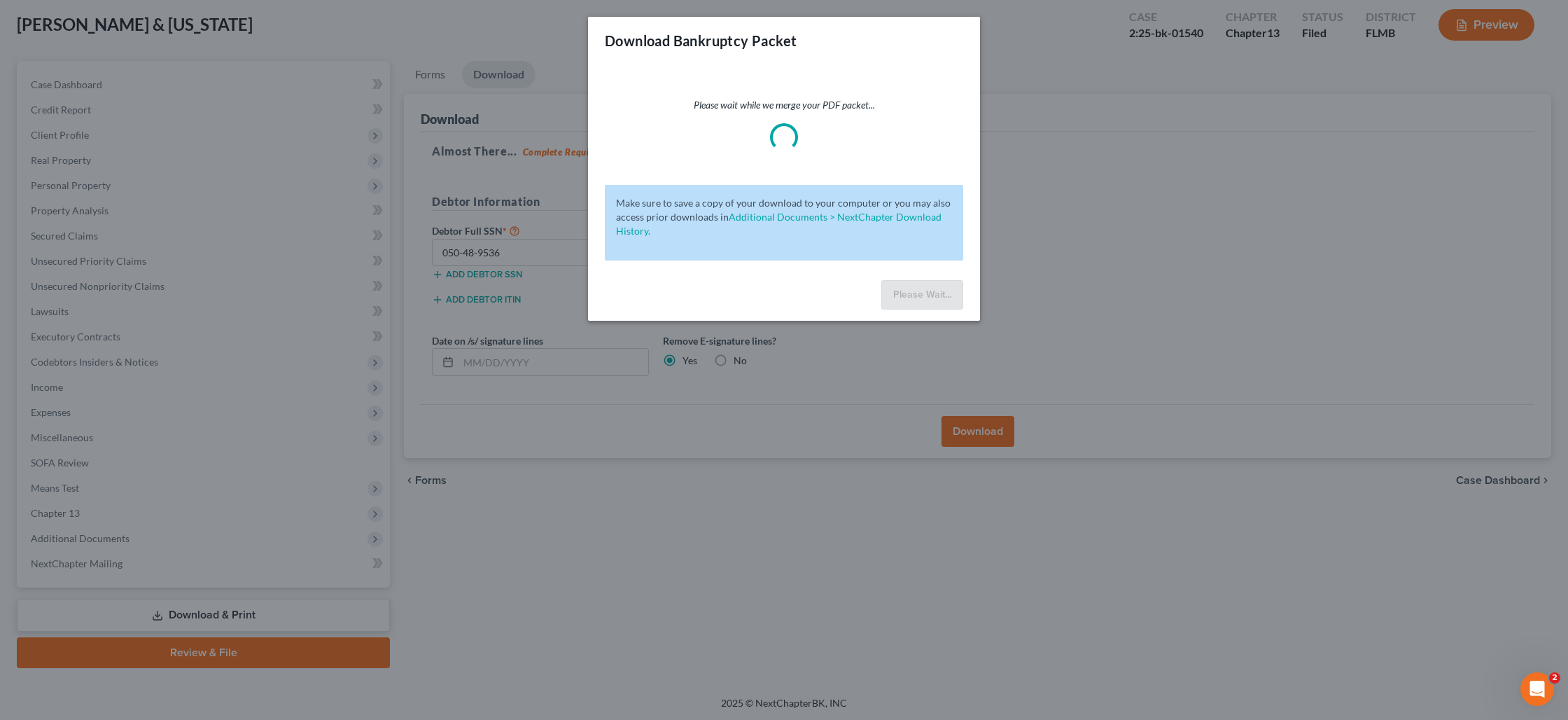
click at [792, 450] on div "Download Bankruptcy Packet Please wait while we merge your PDF packet... Make s…" at bounding box center [784, 360] width 1568 height 720
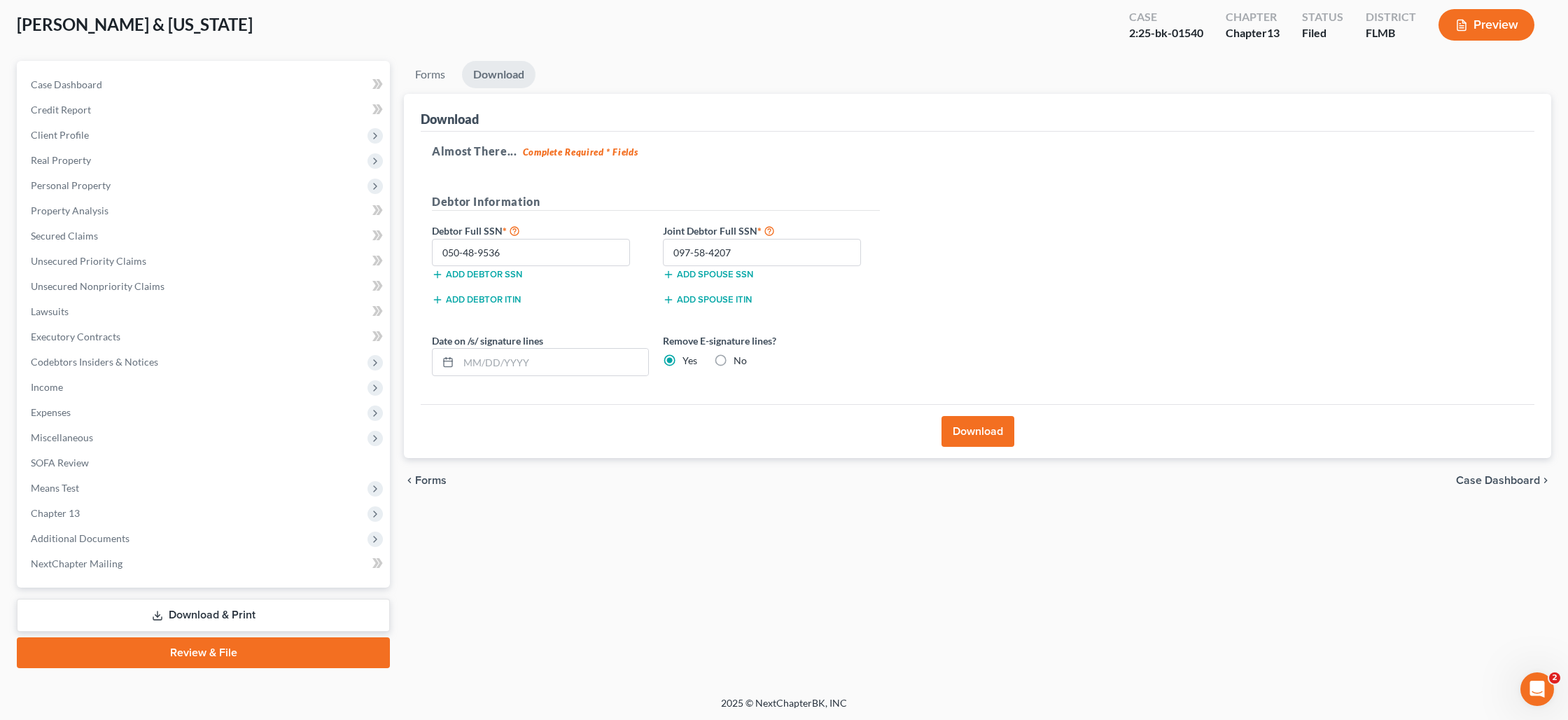
click at [948, 431] on button "Download" at bounding box center [977, 431] width 73 height 31
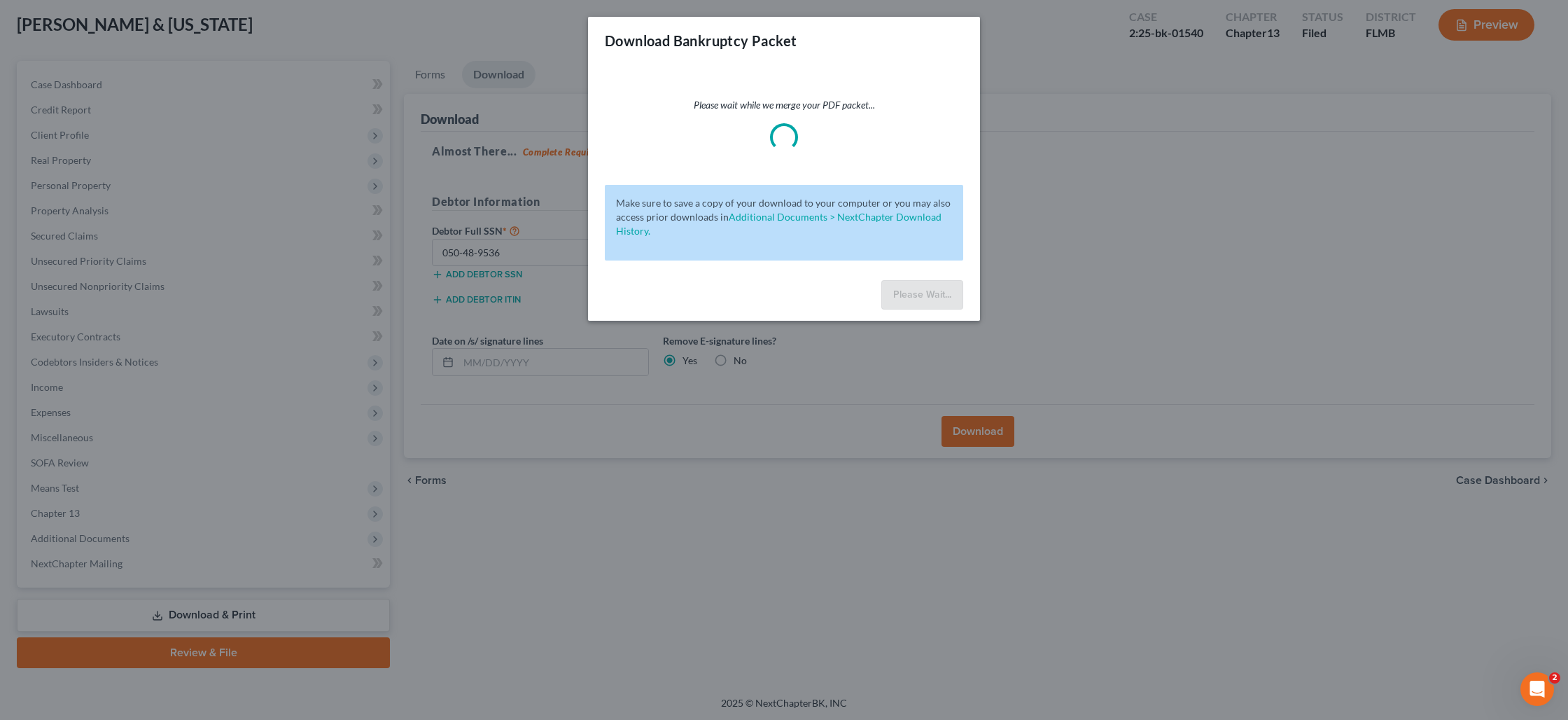
click at [1114, 106] on div "Download Bankruptcy Packet Please wait while we merge your PDF packet... Make s…" at bounding box center [784, 360] width 1568 height 720
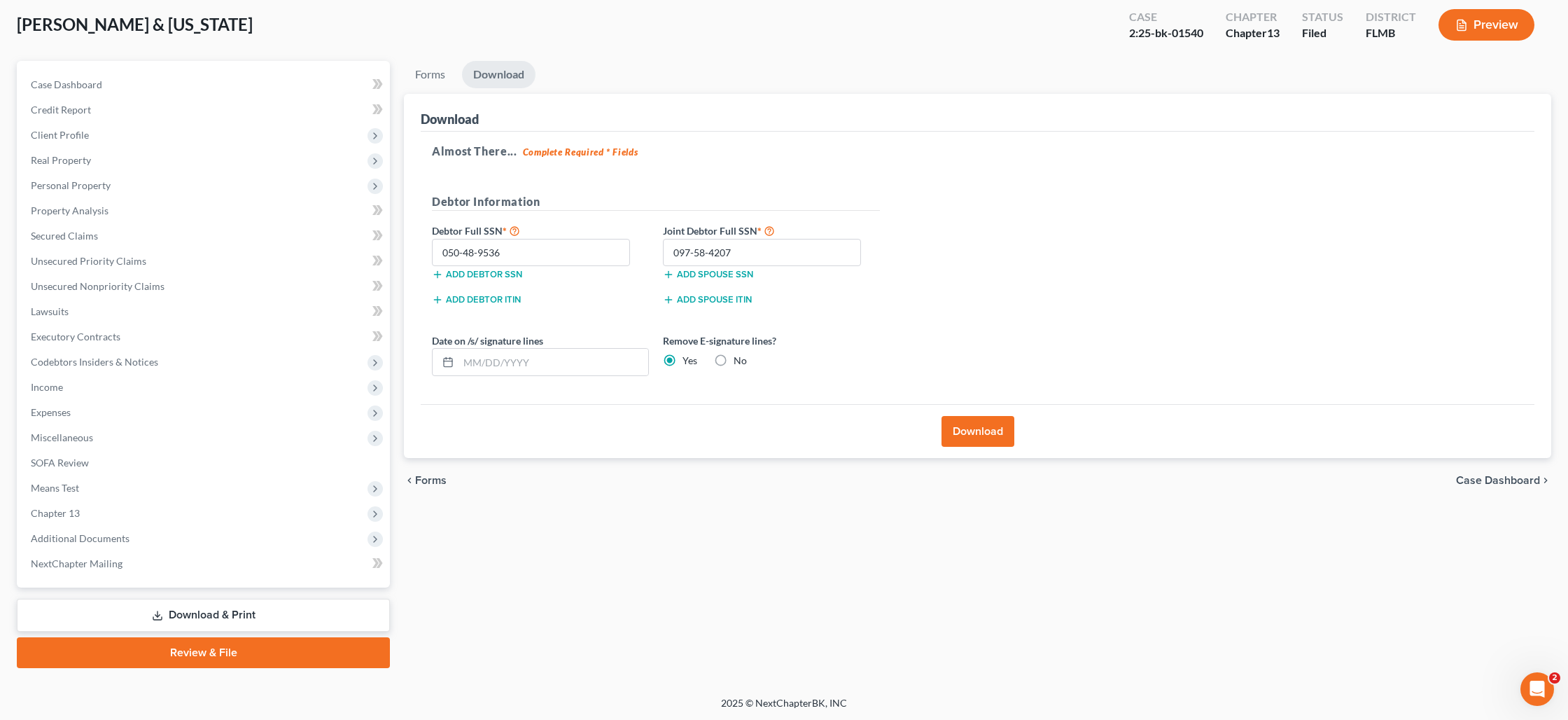
click at [969, 426] on button "Download" at bounding box center [977, 431] width 73 height 31
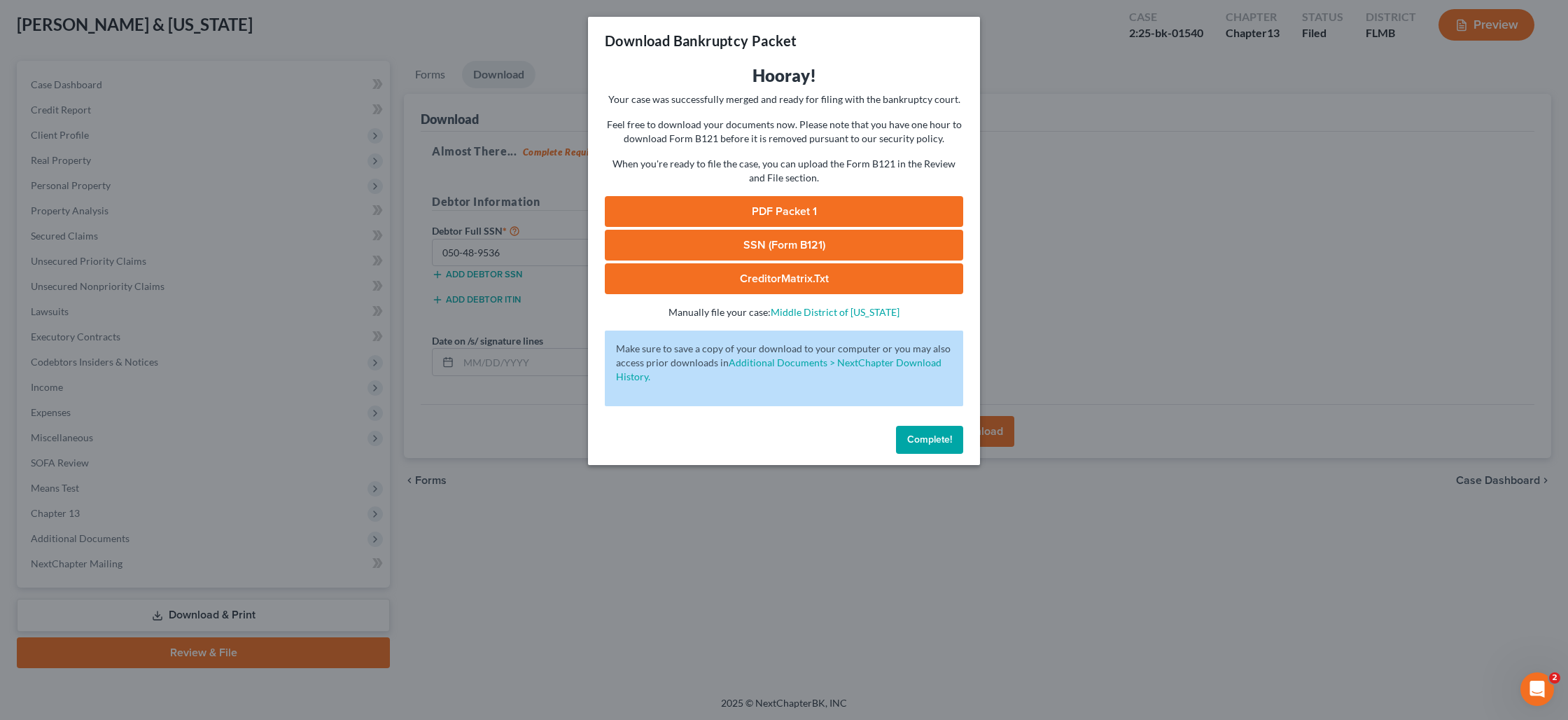
click at [735, 206] on link "PDF Packet 1" at bounding box center [784, 211] width 359 height 31
